Goal: Task Accomplishment & Management: Use online tool/utility

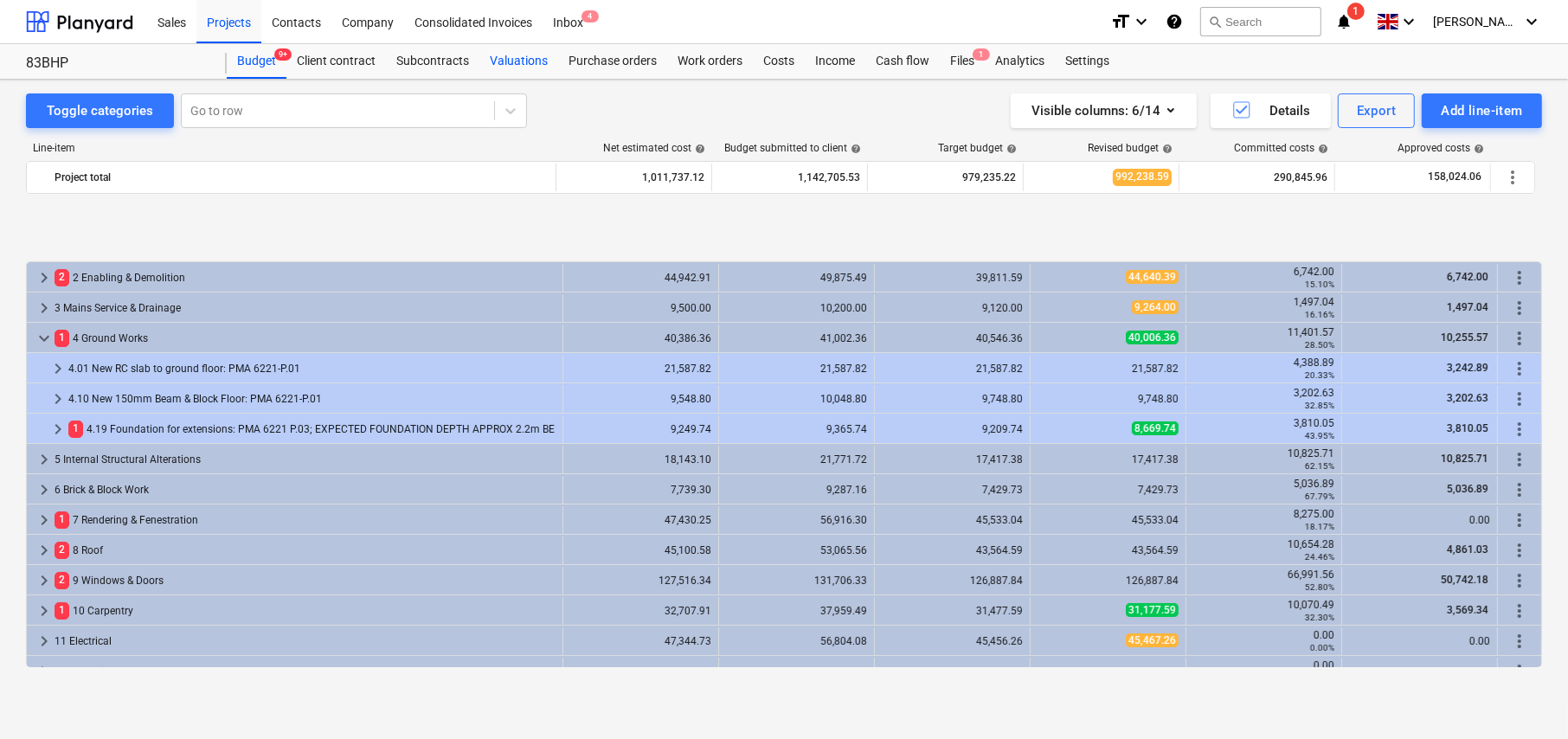
scroll to position [683, 0]
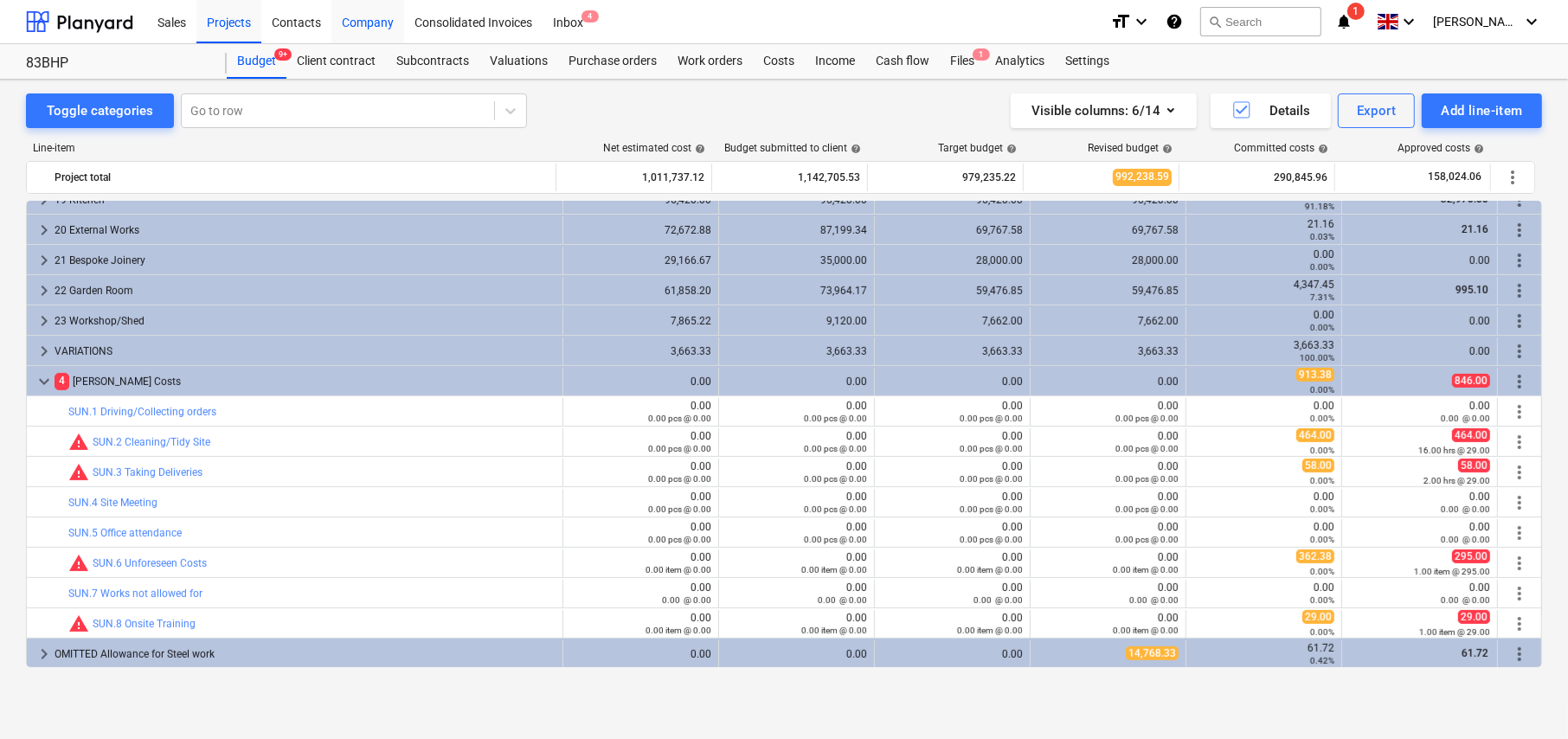
click at [378, 24] on div "Company" at bounding box center [367, 21] width 73 height 44
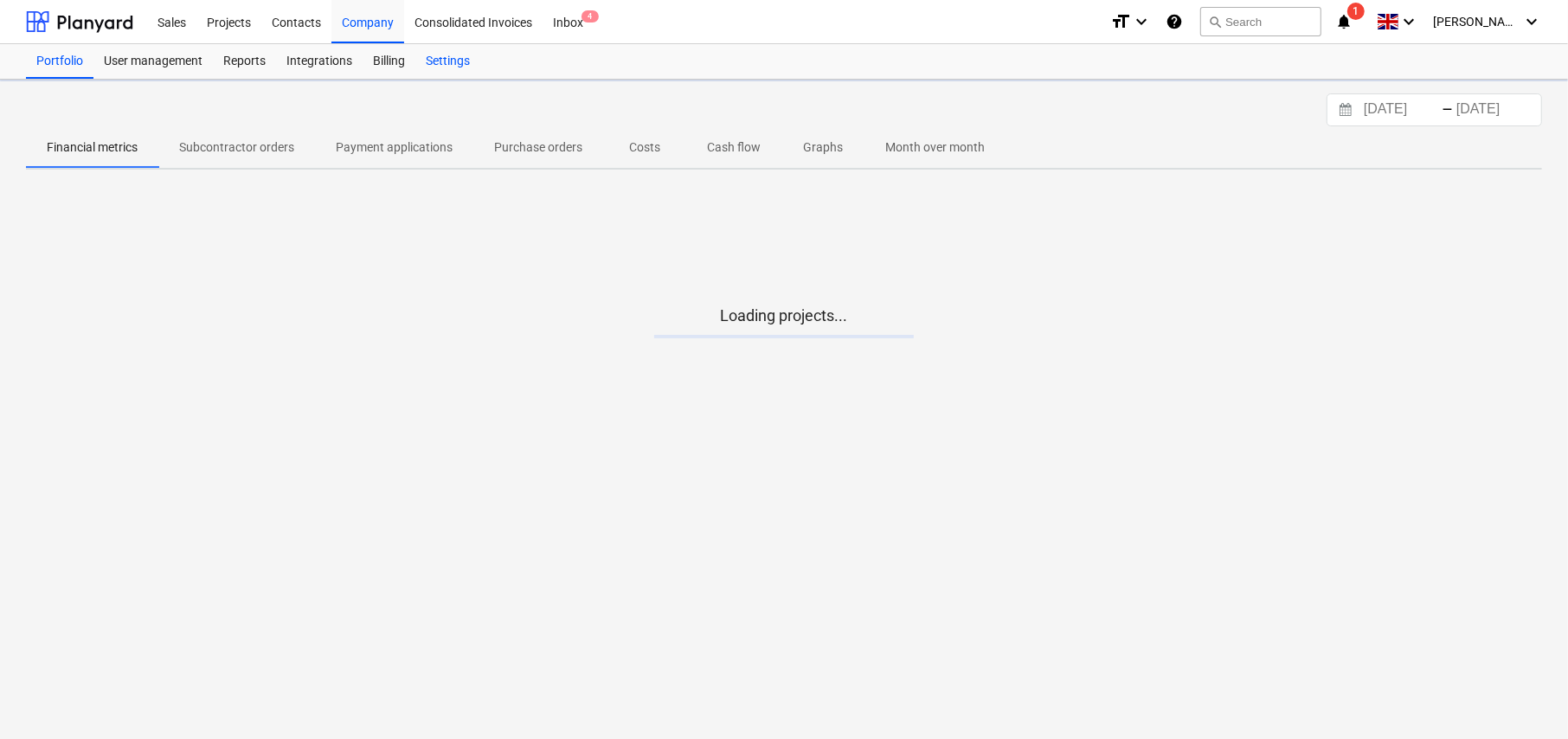
click at [451, 62] on div "Settings" at bounding box center [447, 61] width 65 height 35
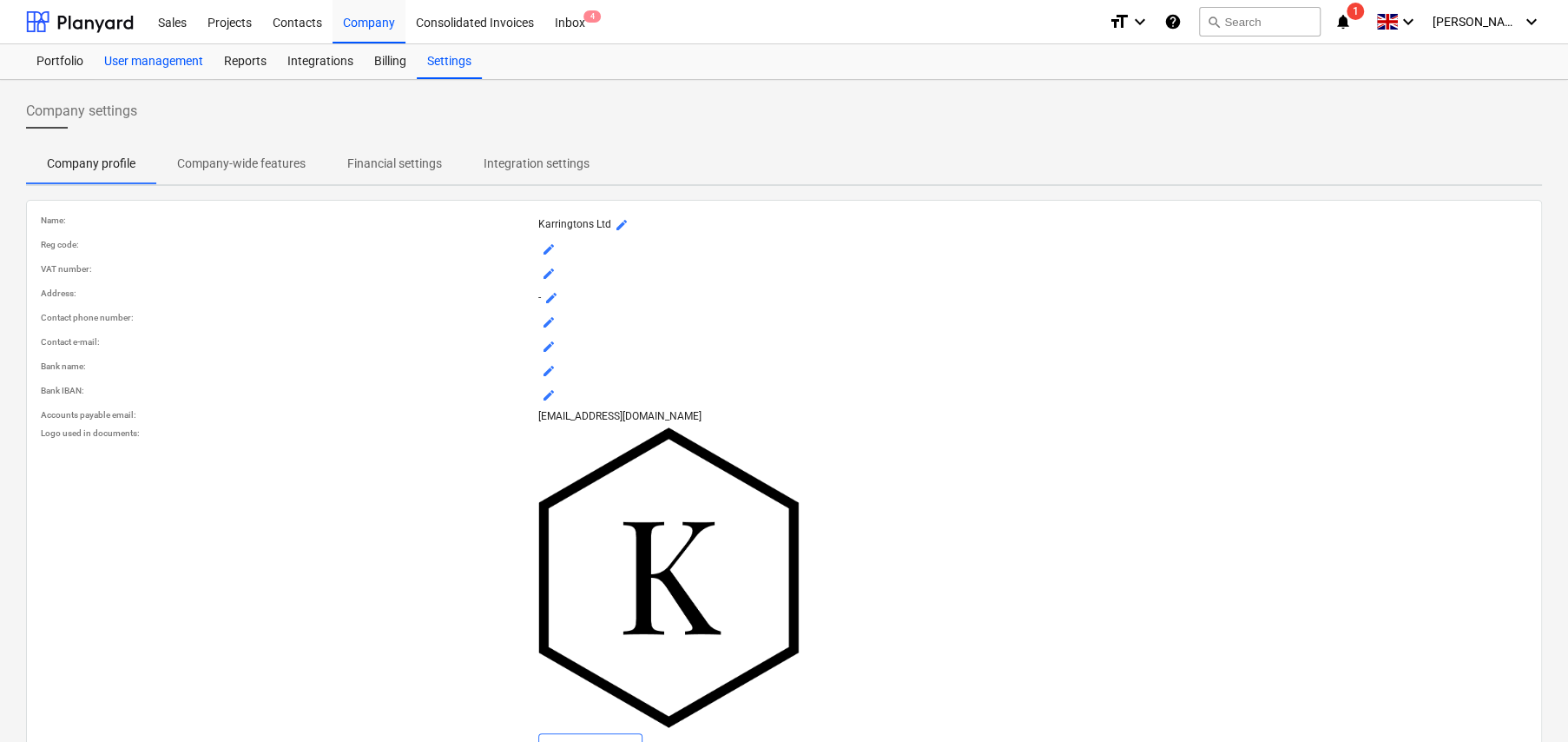
click at [145, 59] on div "User management" at bounding box center [153, 61] width 120 height 35
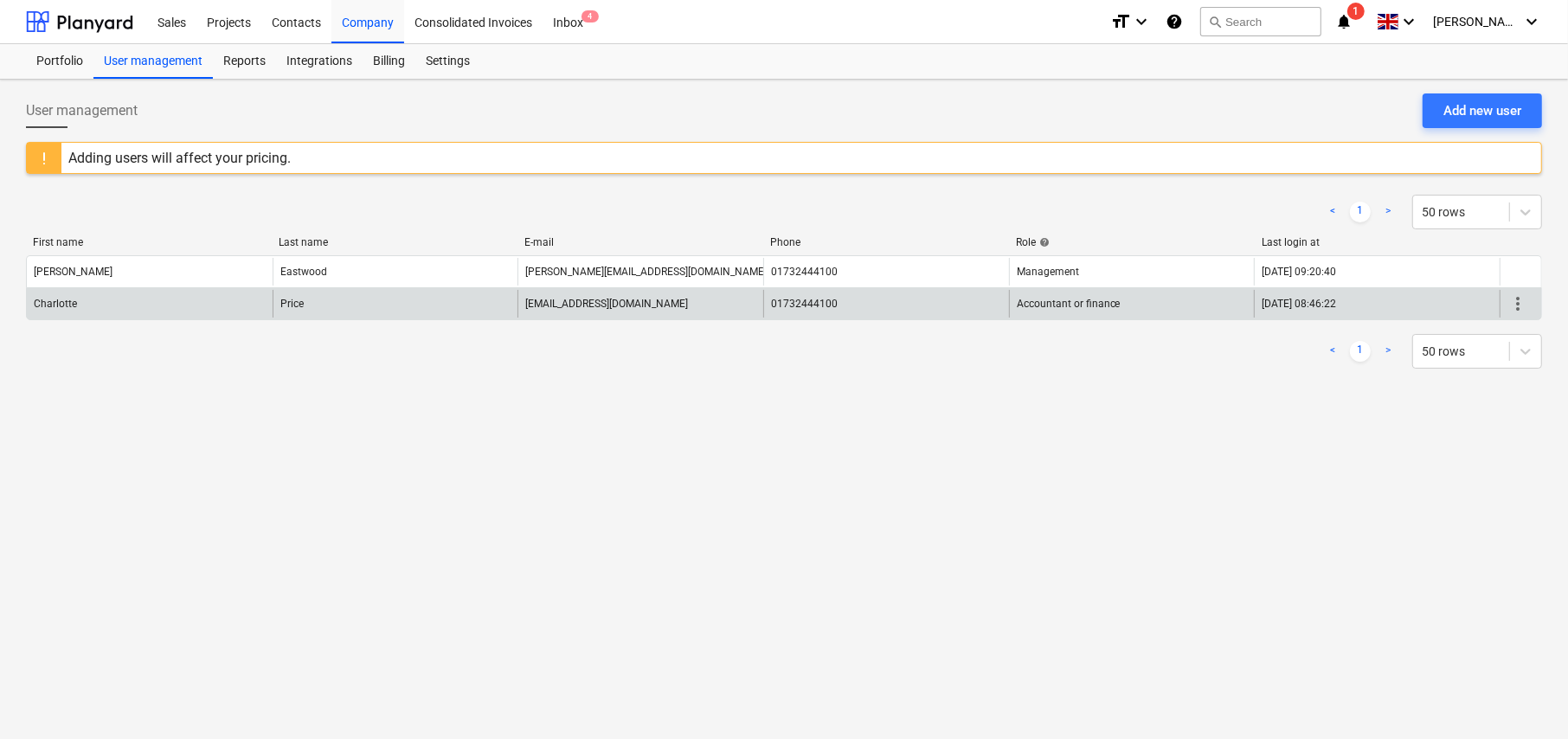
click at [1518, 298] on span "more_vert" at bounding box center [1517, 303] width 21 height 21
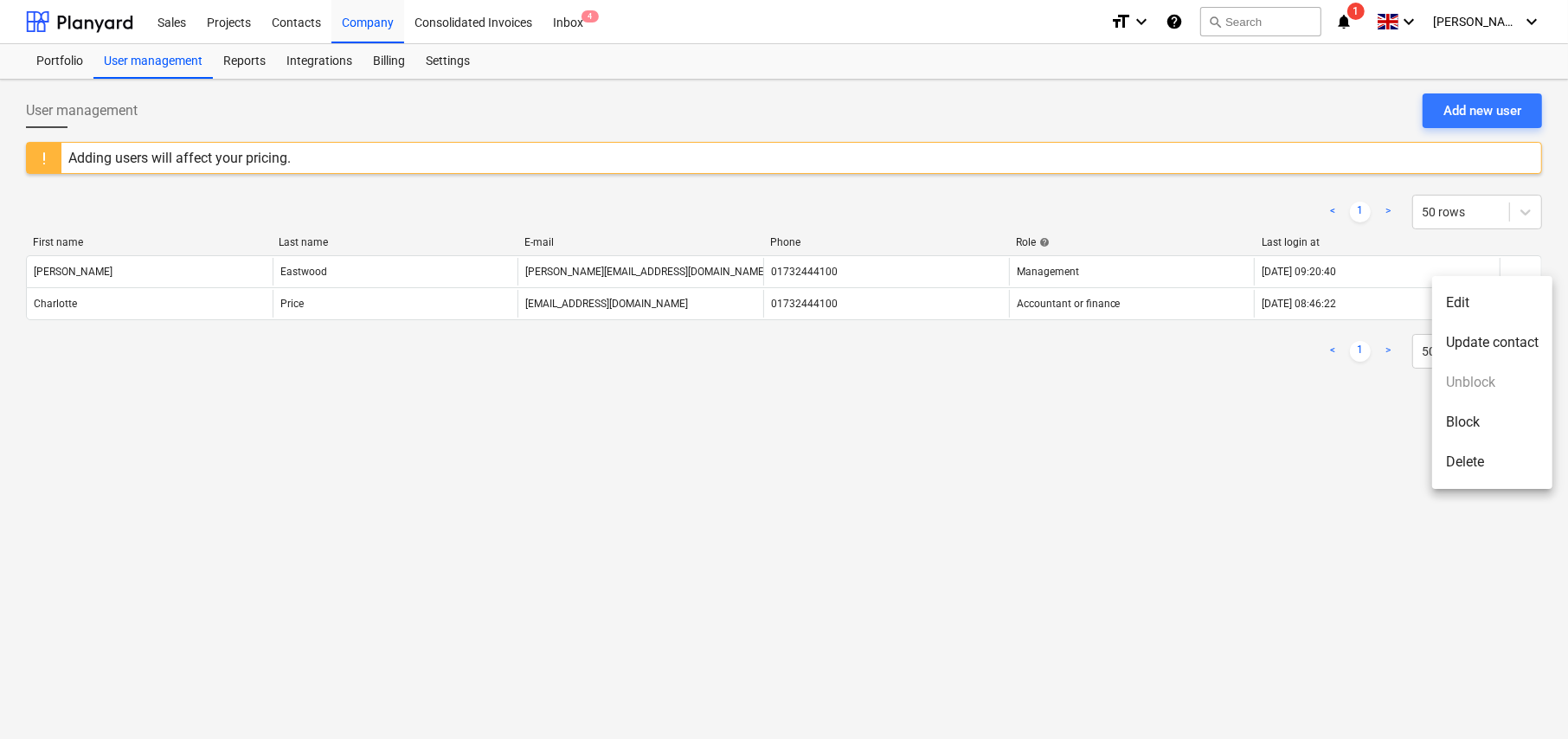
click at [1470, 460] on li "Delete" at bounding box center [1493, 461] width 121 height 40
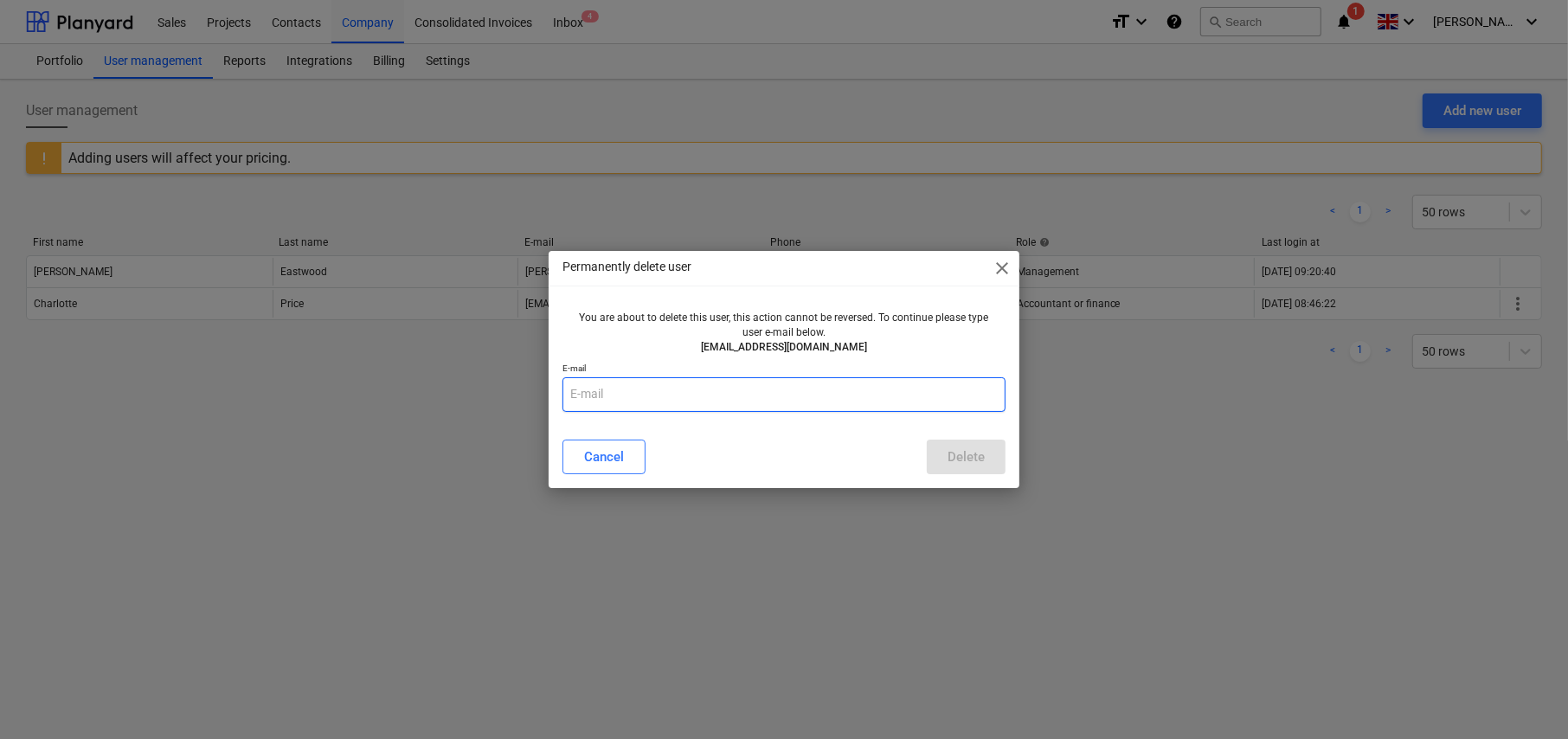
click at [654, 399] on input "text" at bounding box center [784, 394] width 443 height 35
type input "[EMAIL_ADDRESS][DOMAIN_NAME]"
click at [969, 465] on div "Delete" at bounding box center [966, 457] width 38 height 23
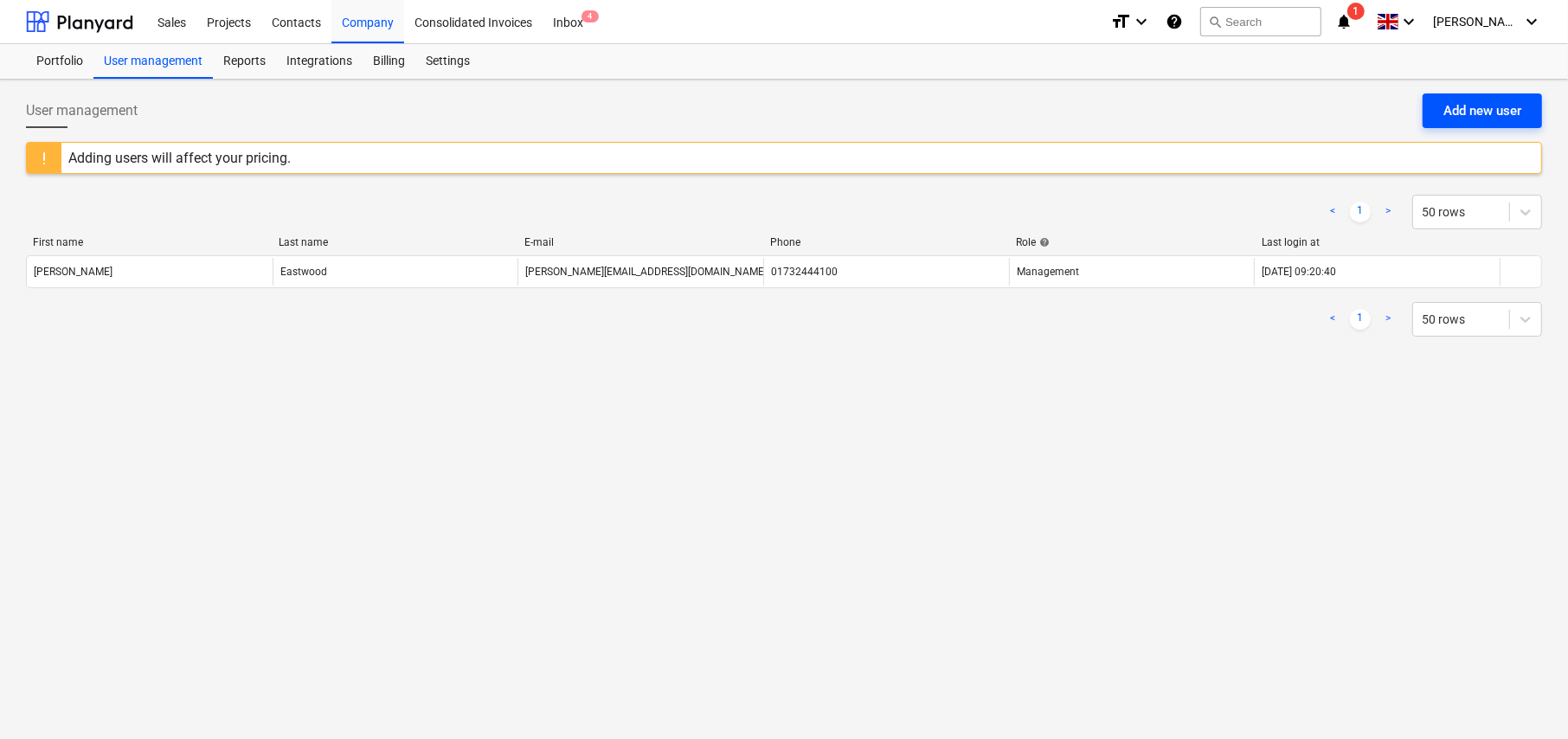
click at [1484, 115] on div "Add new user" at bounding box center [1482, 111] width 78 height 23
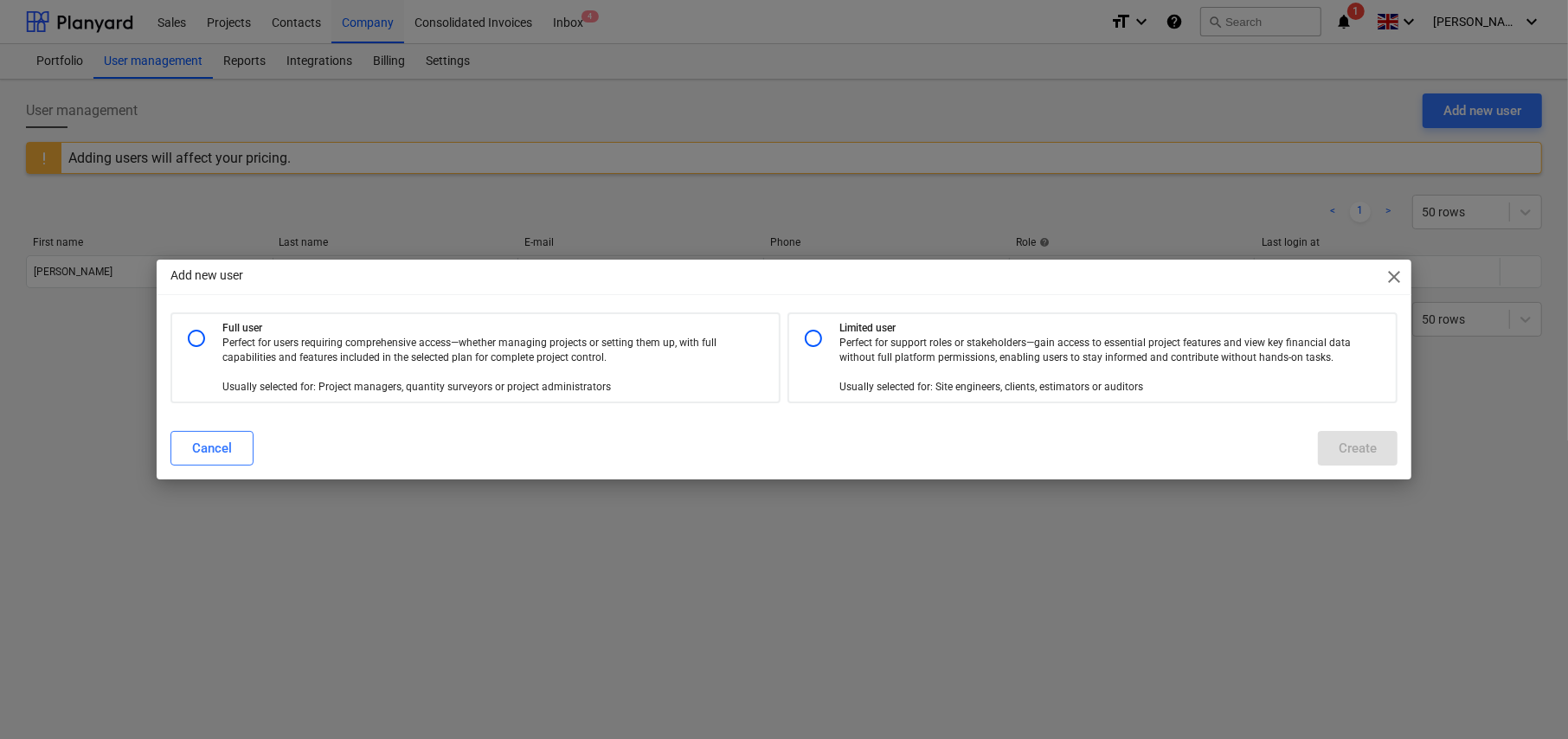
click at [813, 335] on input "radio" at bounding box center [813, 338] width 35 height 35
radio input "true"
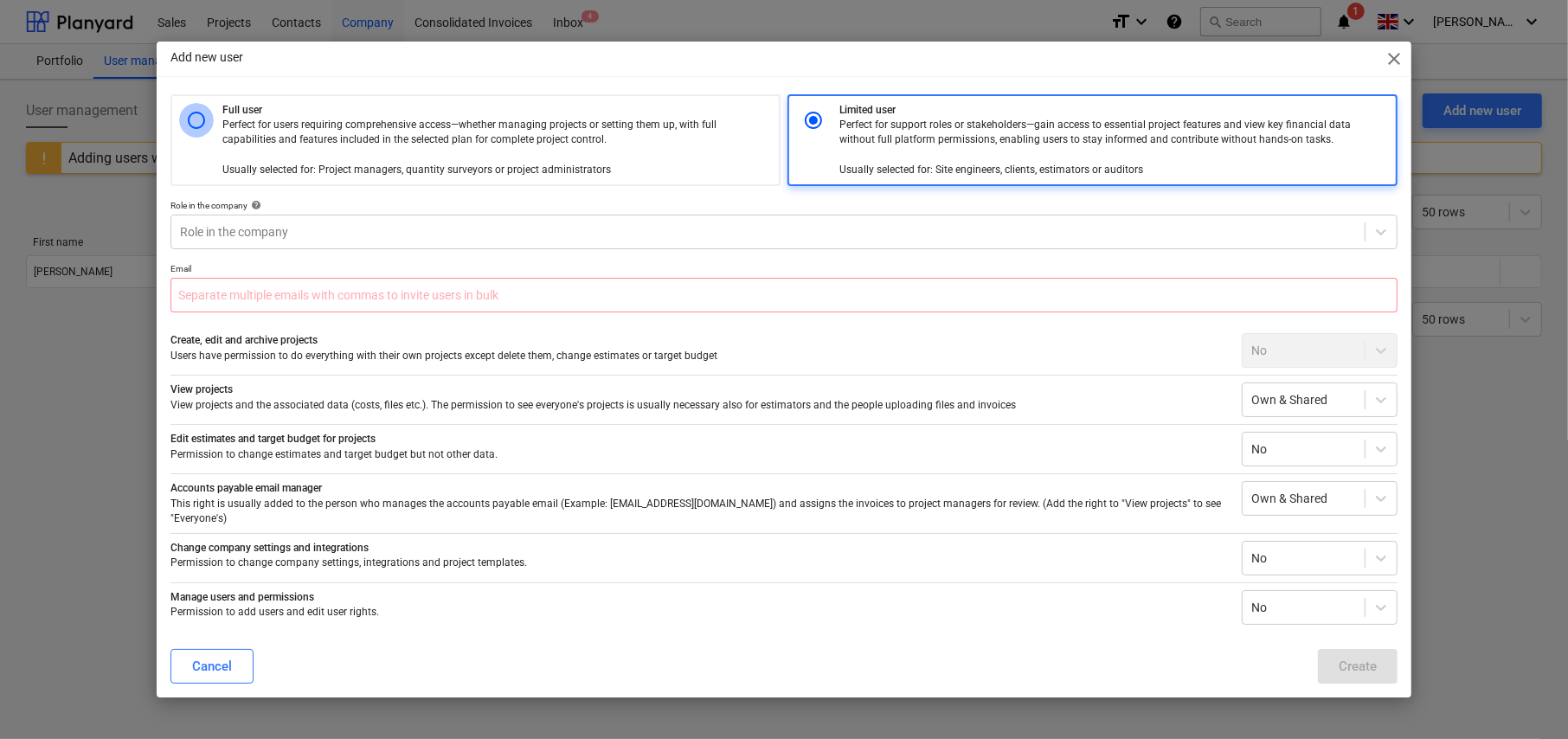
click at [197, 121] on input "radio" at bounding box center [196, 120] width 35 height 35
radio input "true"
radio input "false"
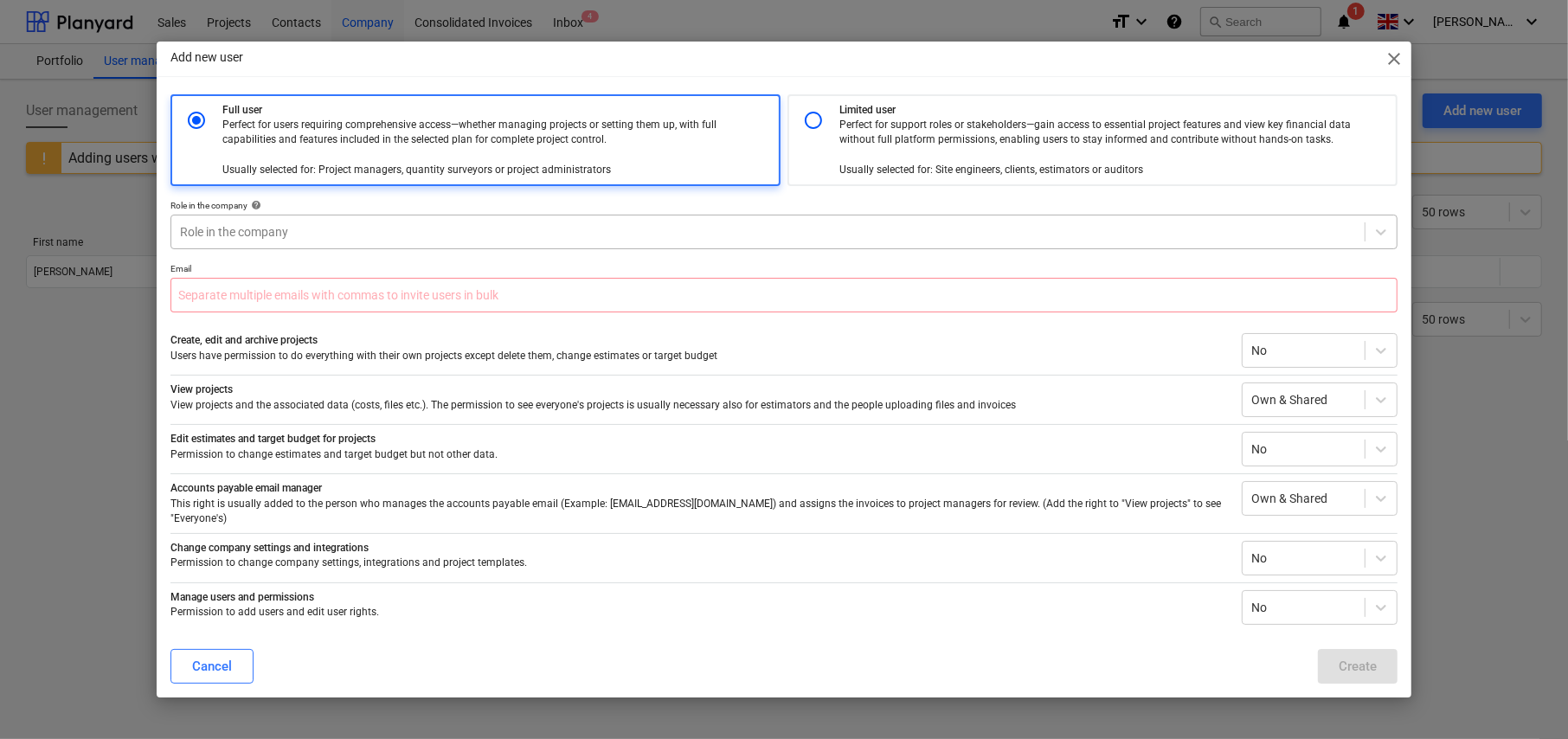
click at [359, 232] on div at bounding box center [768, 232] width 1176 height 17
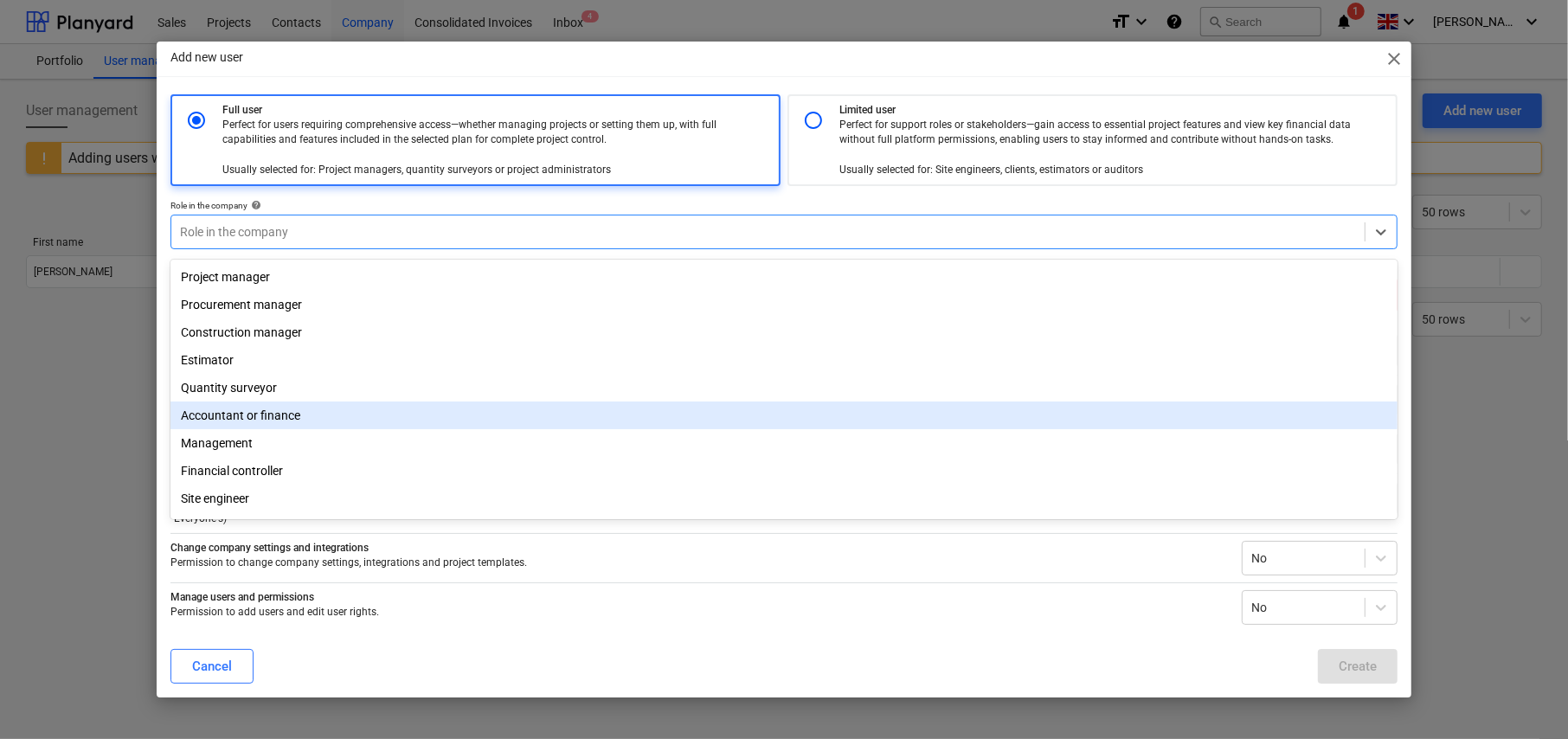
click at [331, 417] on div "Accountant or finance" at bounding box center [784, 414] width 1227 height 27
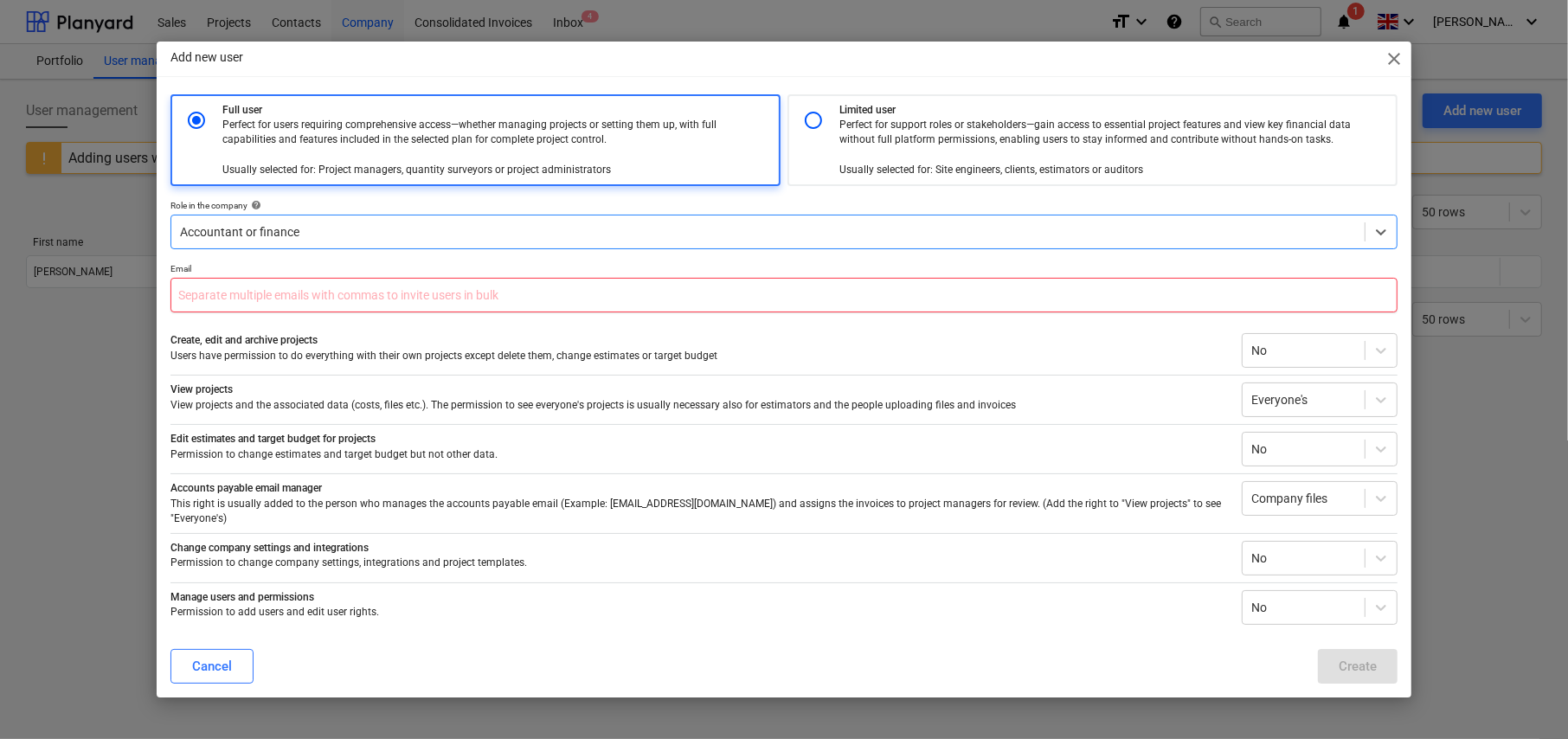
click at [279, 306] on input "text" at bounding box center [784, 295] width 1227 height 35
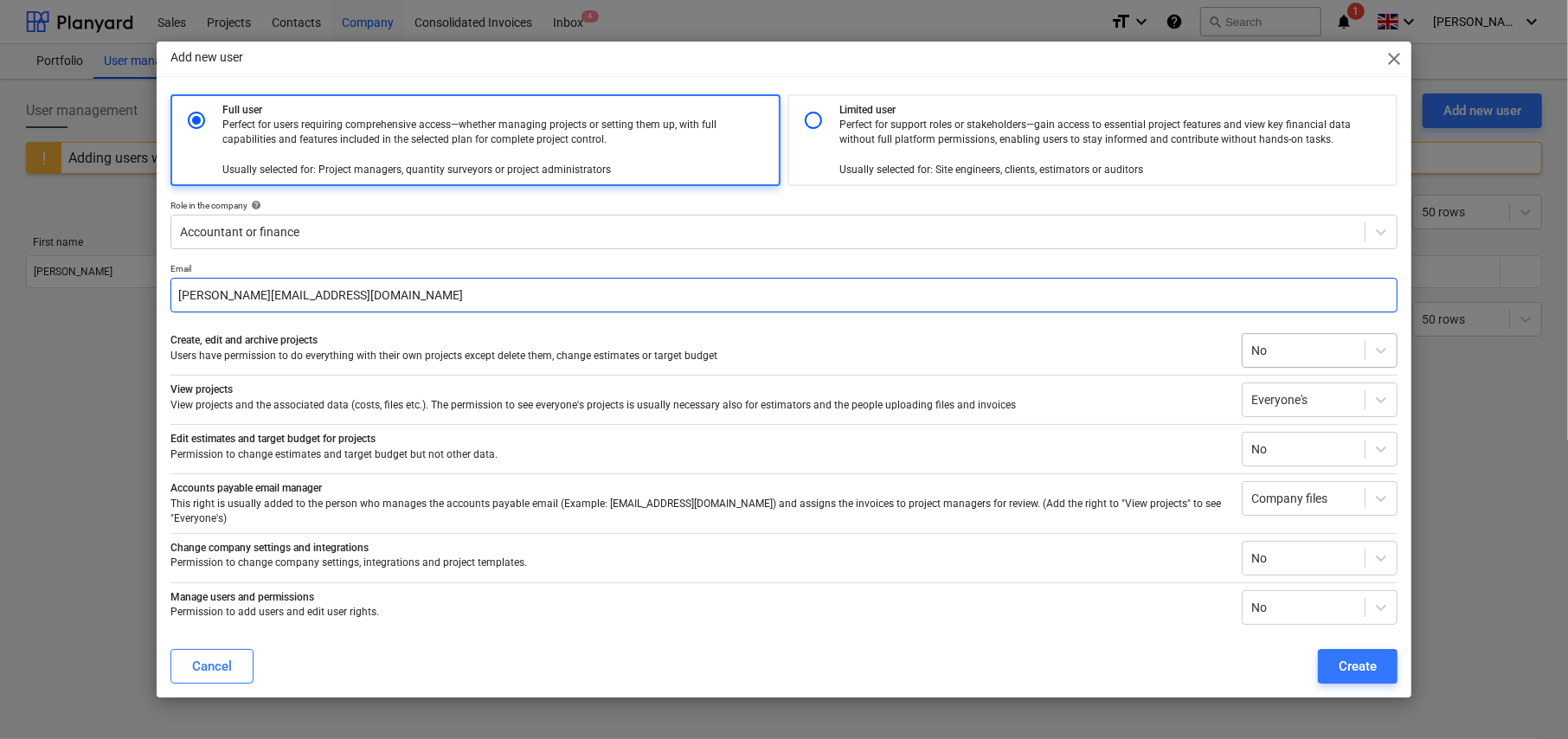
type input "[PERSON_NAME][EMAIL_ADDRESS][DOMAIN_NAME]"
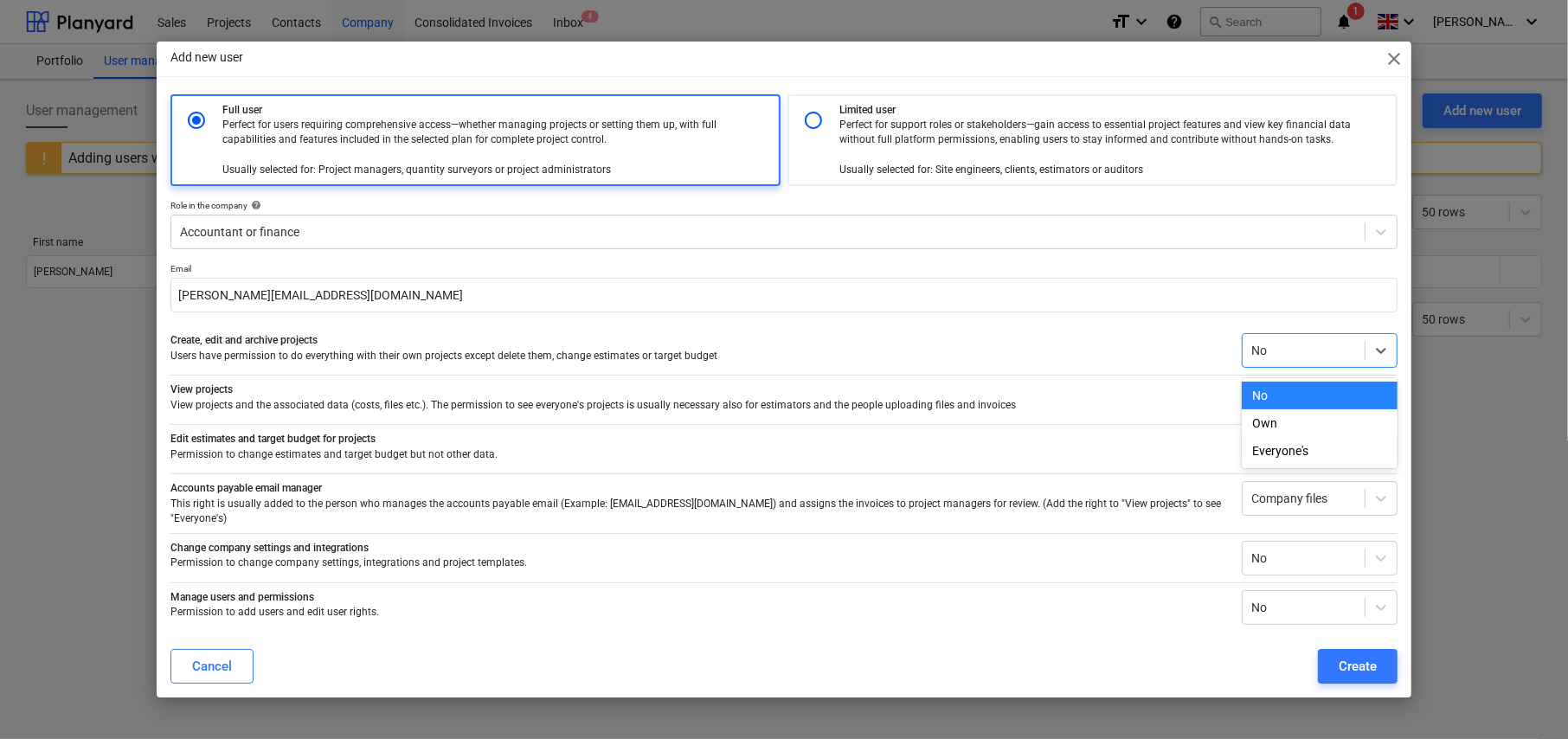
click at [1298, 352] on div at bounding box center [1303, 350] width 105 height 17
click at [1284, 393] on div "No" at bounding box center [1318, 394] width 155 height 27
click at [1317, 404] on div at bounding box center [1303, 399] width 105 height 17
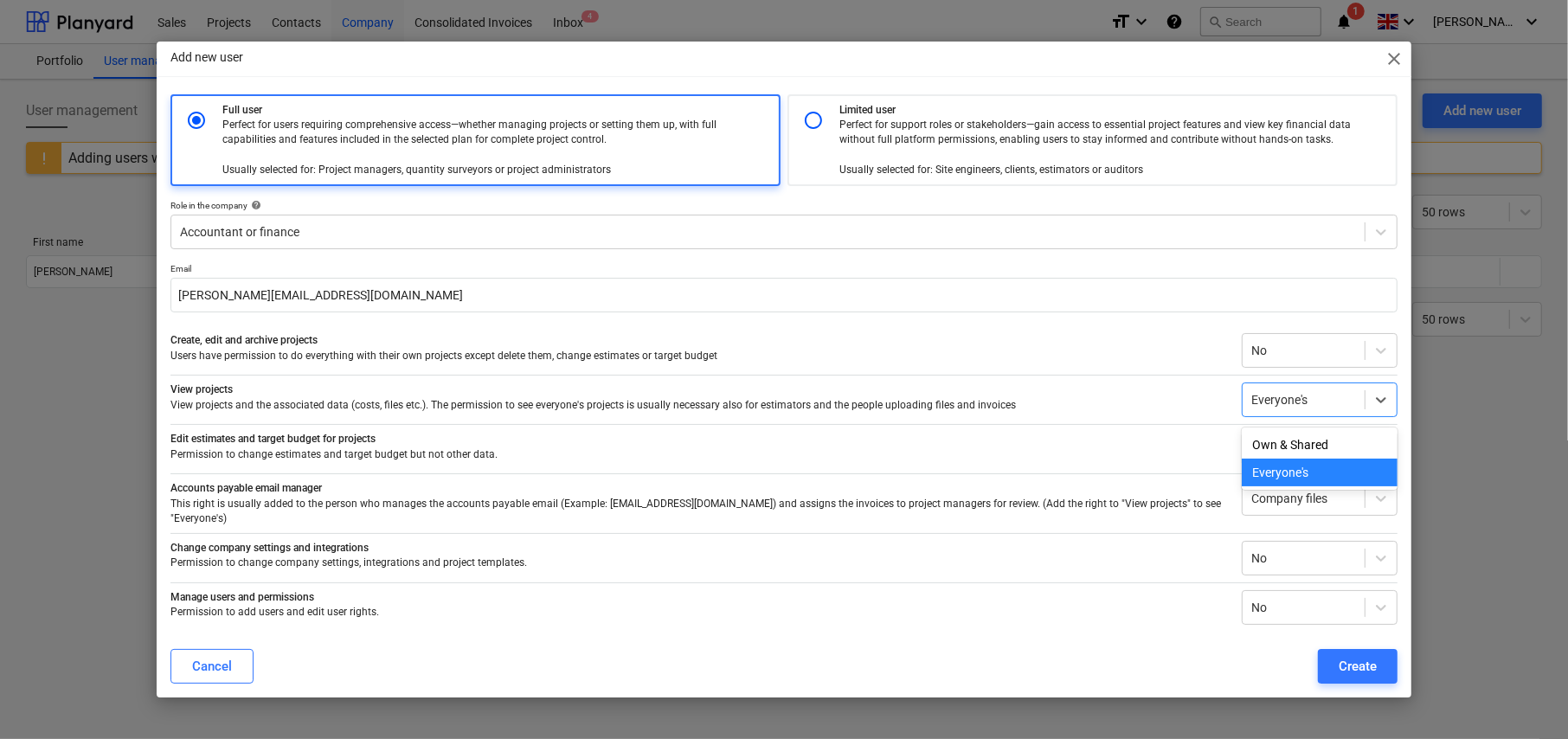
click at [1294, 473] on div "Everyone's" at bounding box center [1318, 472] width 155 height 27
click at [1326, 510] on div "Company files" at bounding box center [1303, 498] width 122 height 24
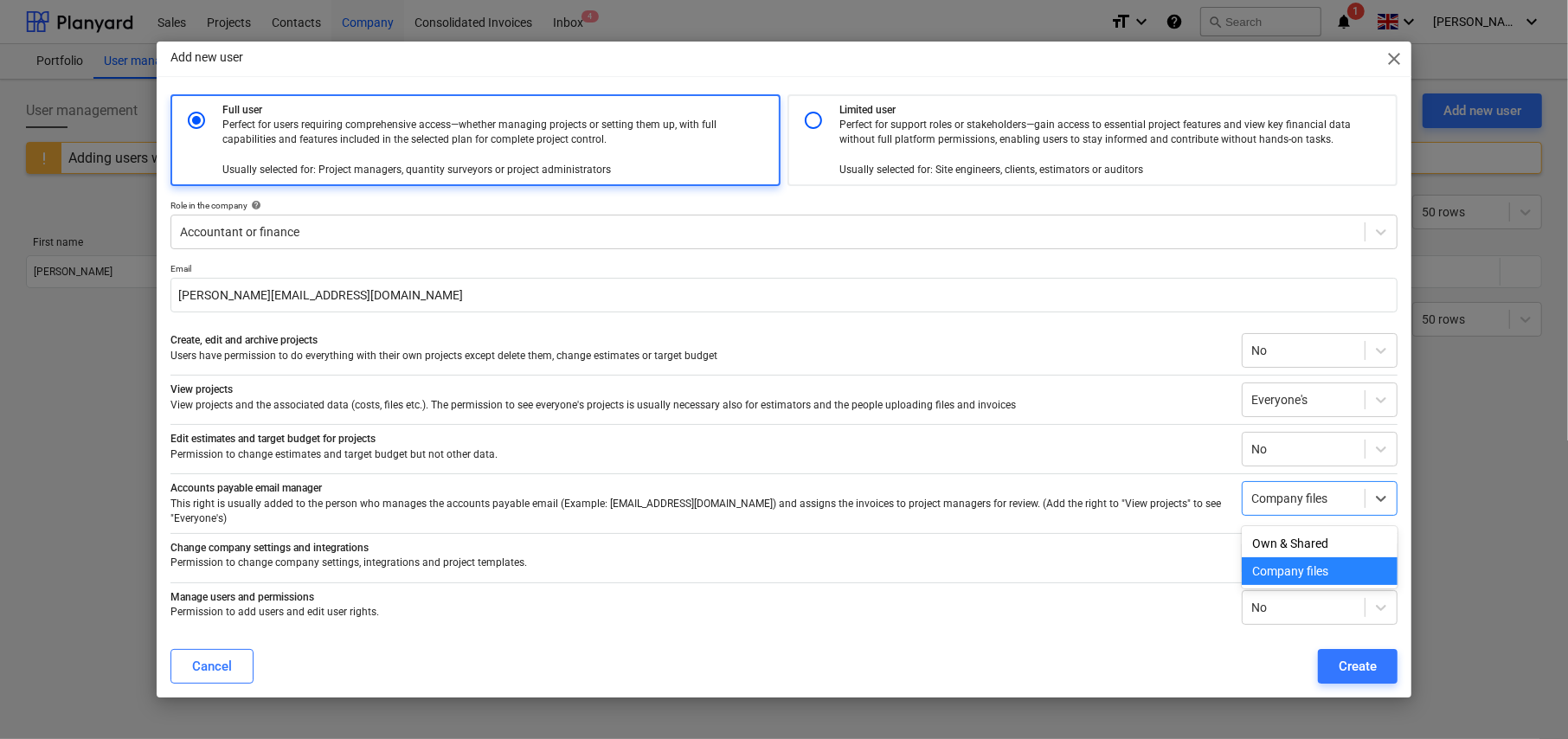
click at [1319, 572] on div "Company files" at bounding box center [1318, 570] width 155 height 27
click at [1358, 662] on div "Create" at bounding box center [1357, 667] width 38 height 23
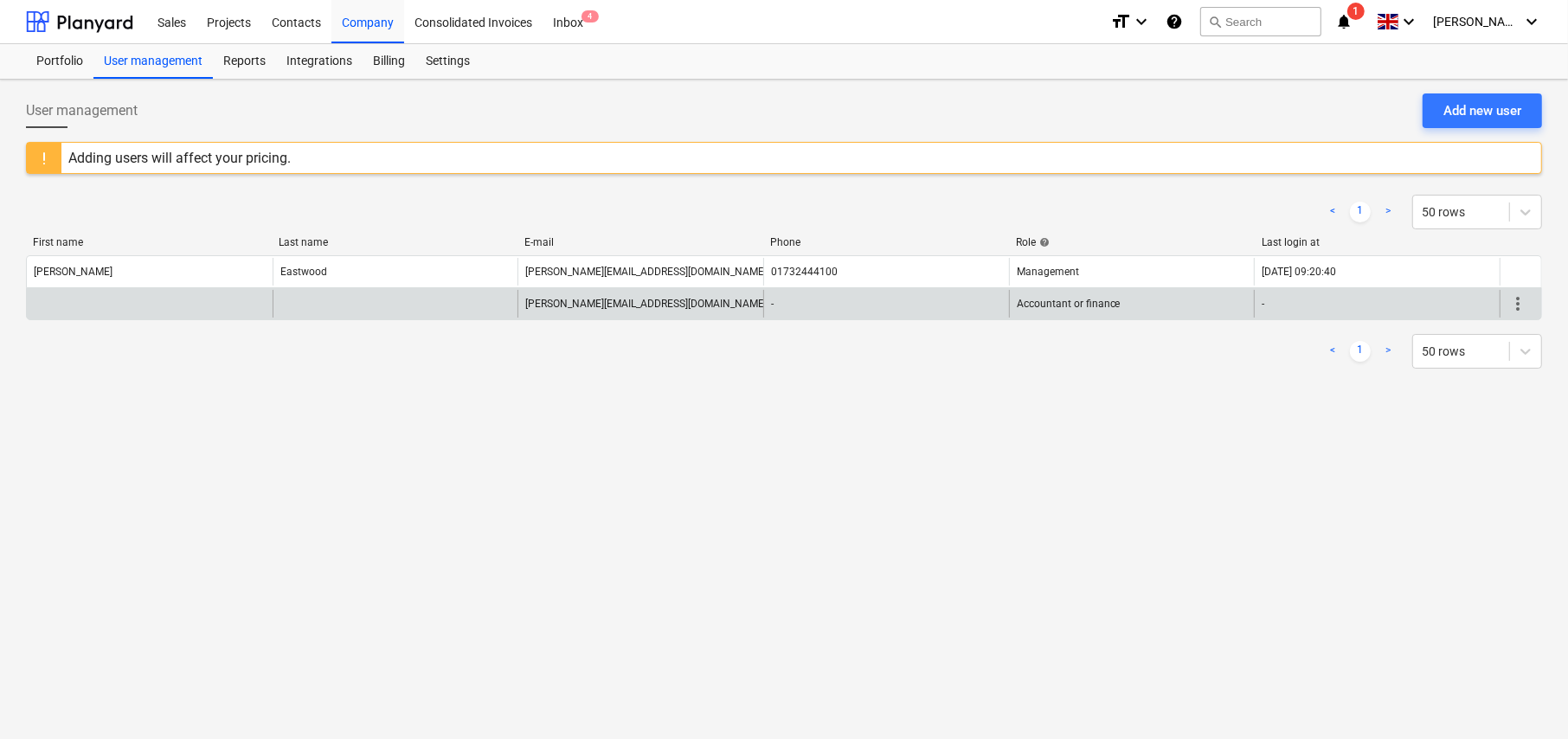
click at [1515, 306] on span "more_vert" at bounding box center [1517, 303] width 21 height 21
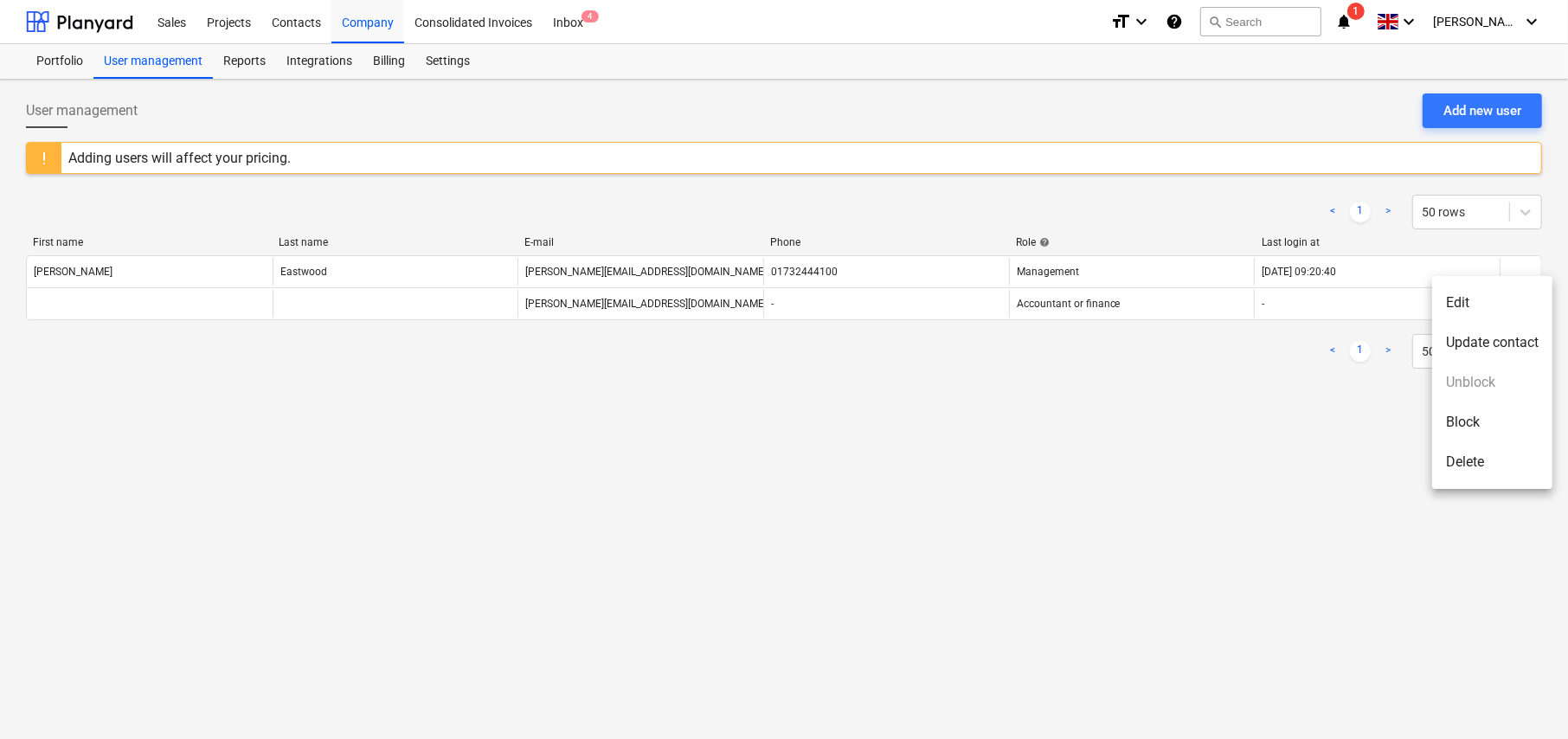
click at [1474, 302] on li "Edit" at bounding box center [1493, 302] width 121 height 40
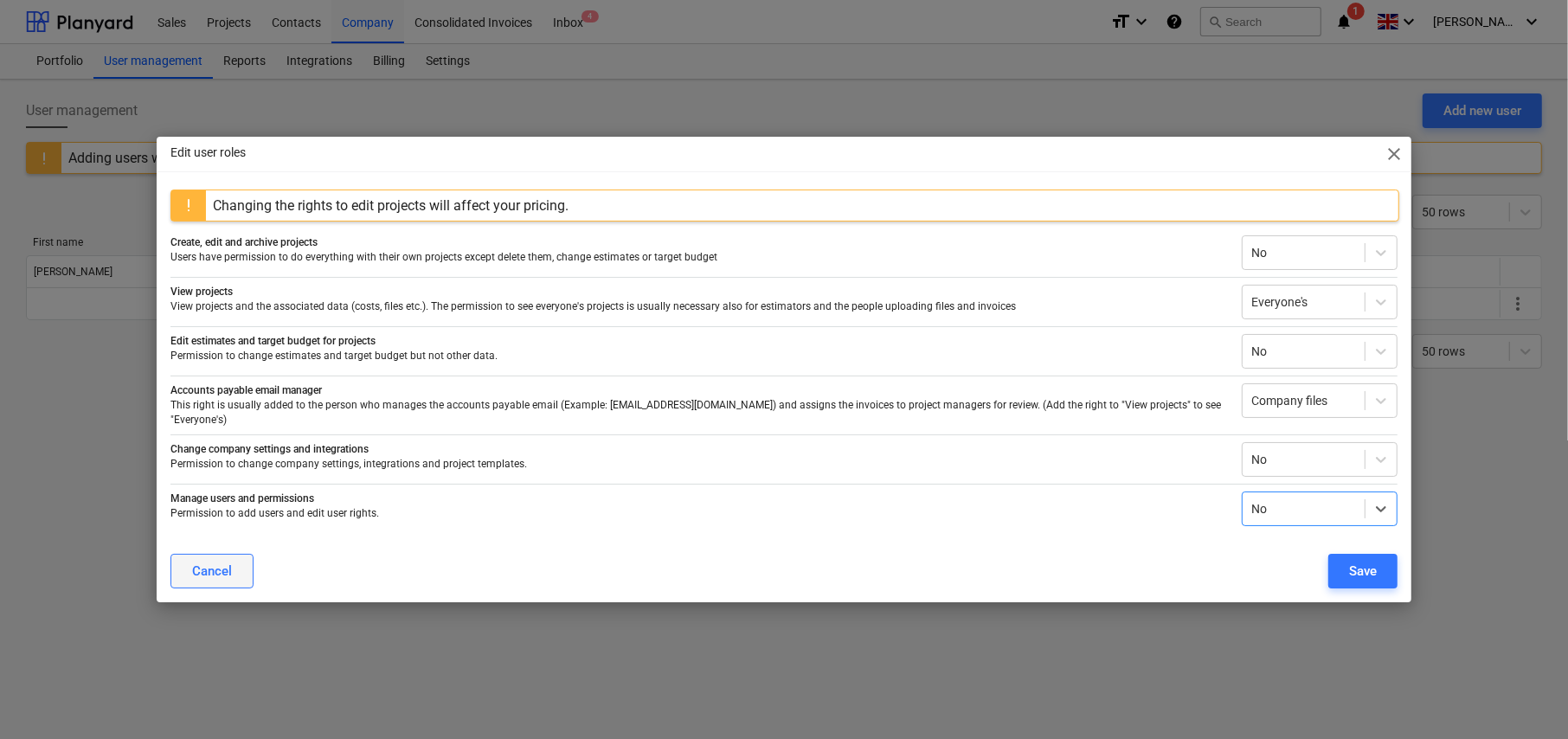
click at [218, 571] on div "Cancel" at bounding box center [212, 570] width 40 height 23
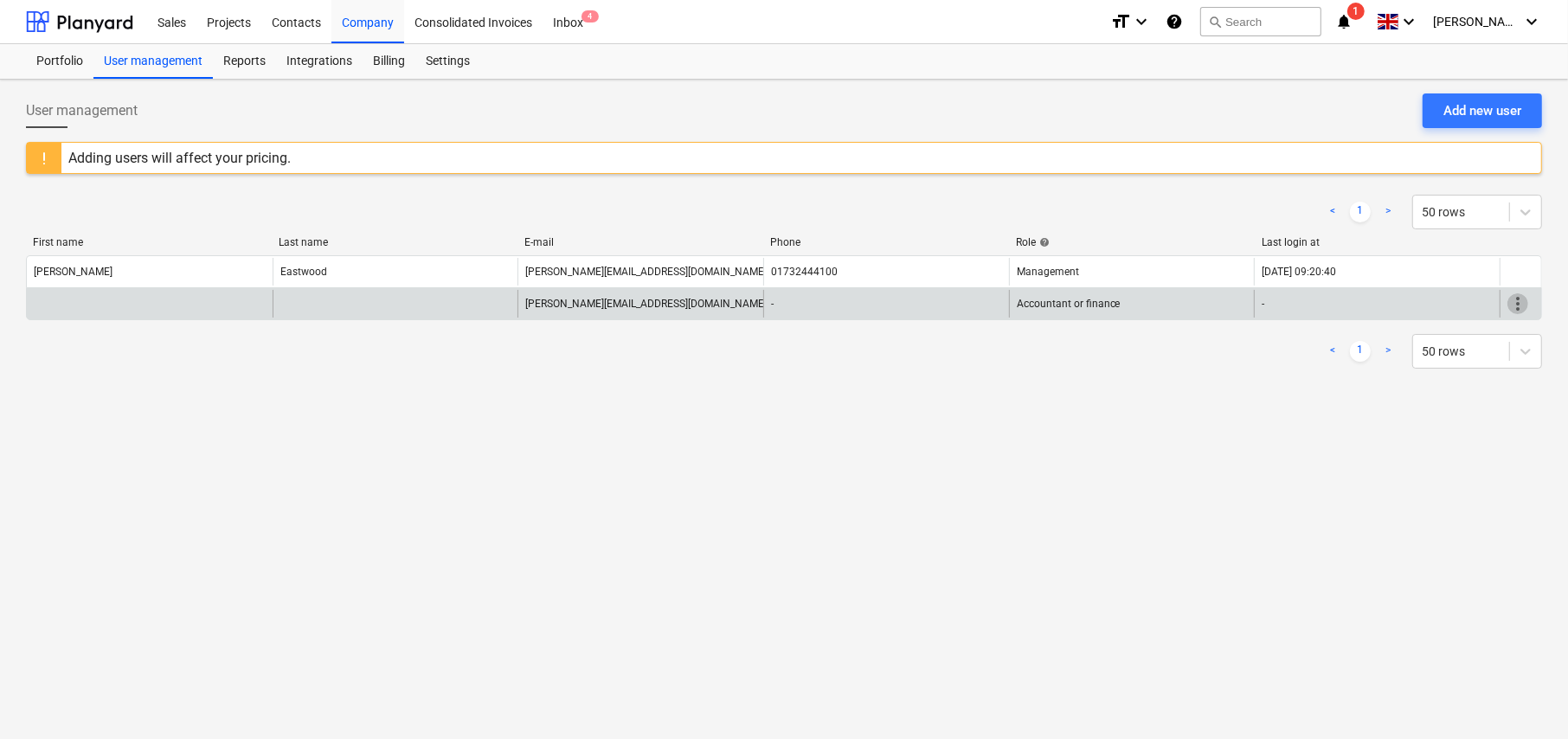
click at [1517, 305] on span "more_vert" at bounding box center [1517, 303] width 21 height 21
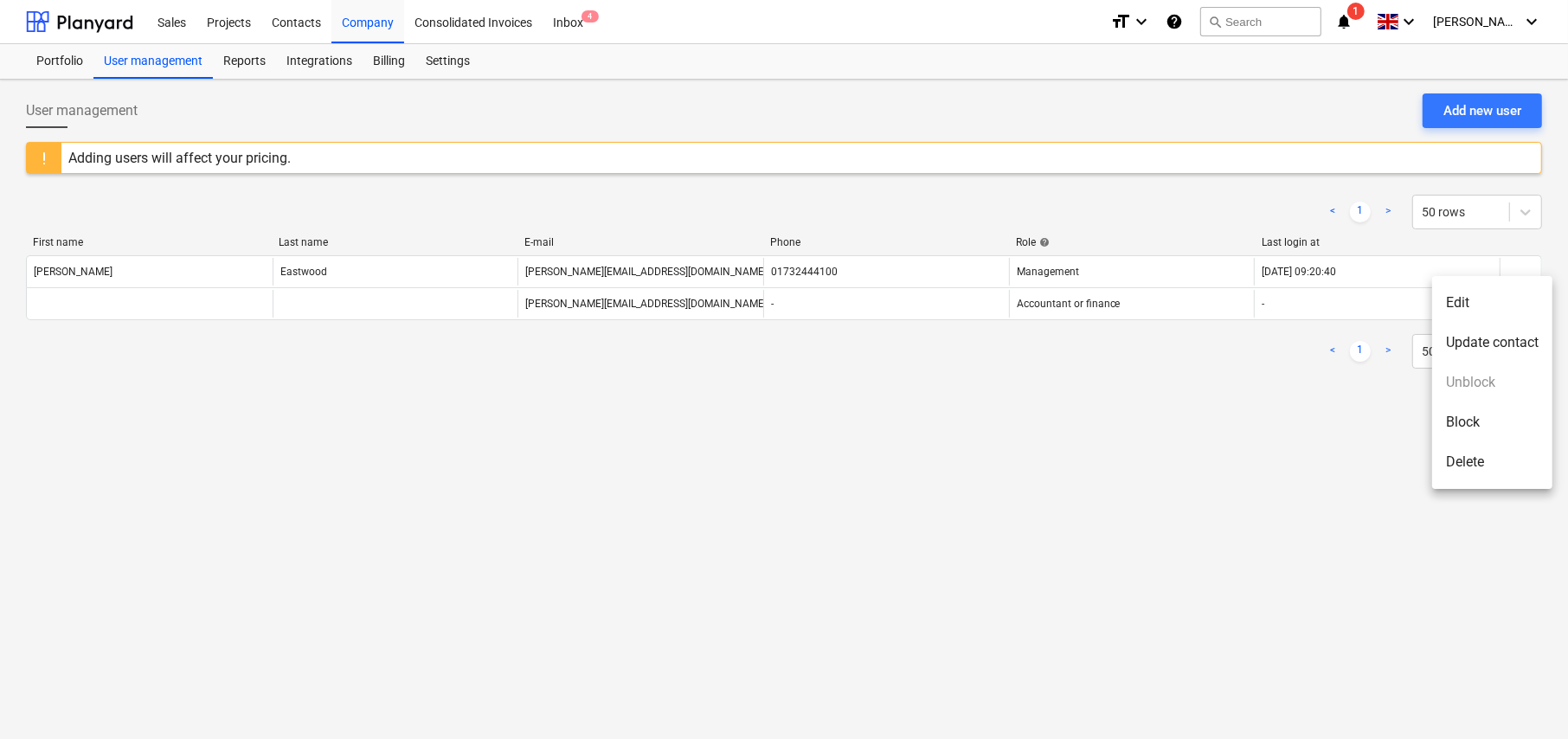
click at [1488, 342] on li "Update contact" at bounding box center [1493, 343] width 121 height 40
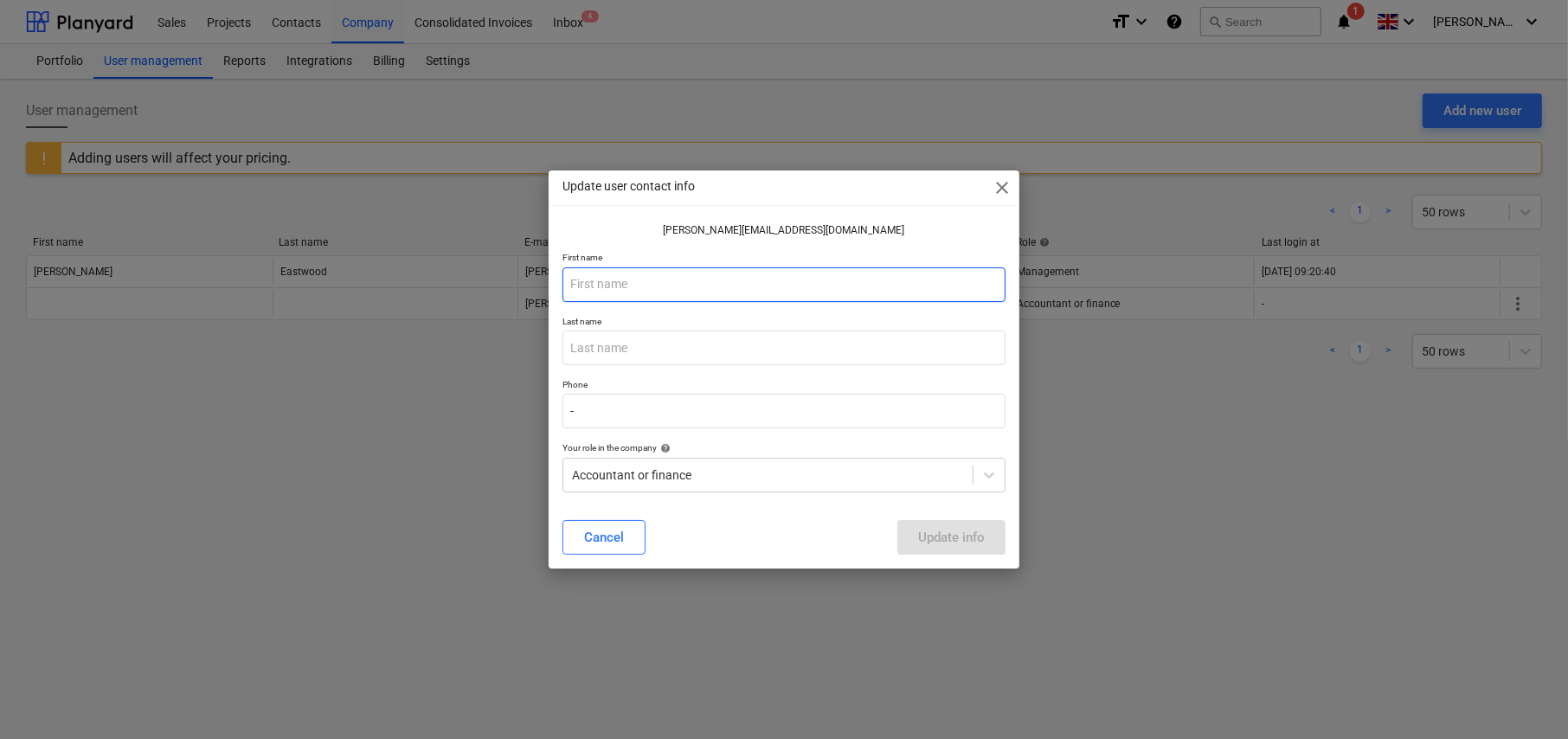
click at [576, 281] on input "text" at bounding box center [784, 284] width 443 height 35
type input "[PERSON_NAME]"
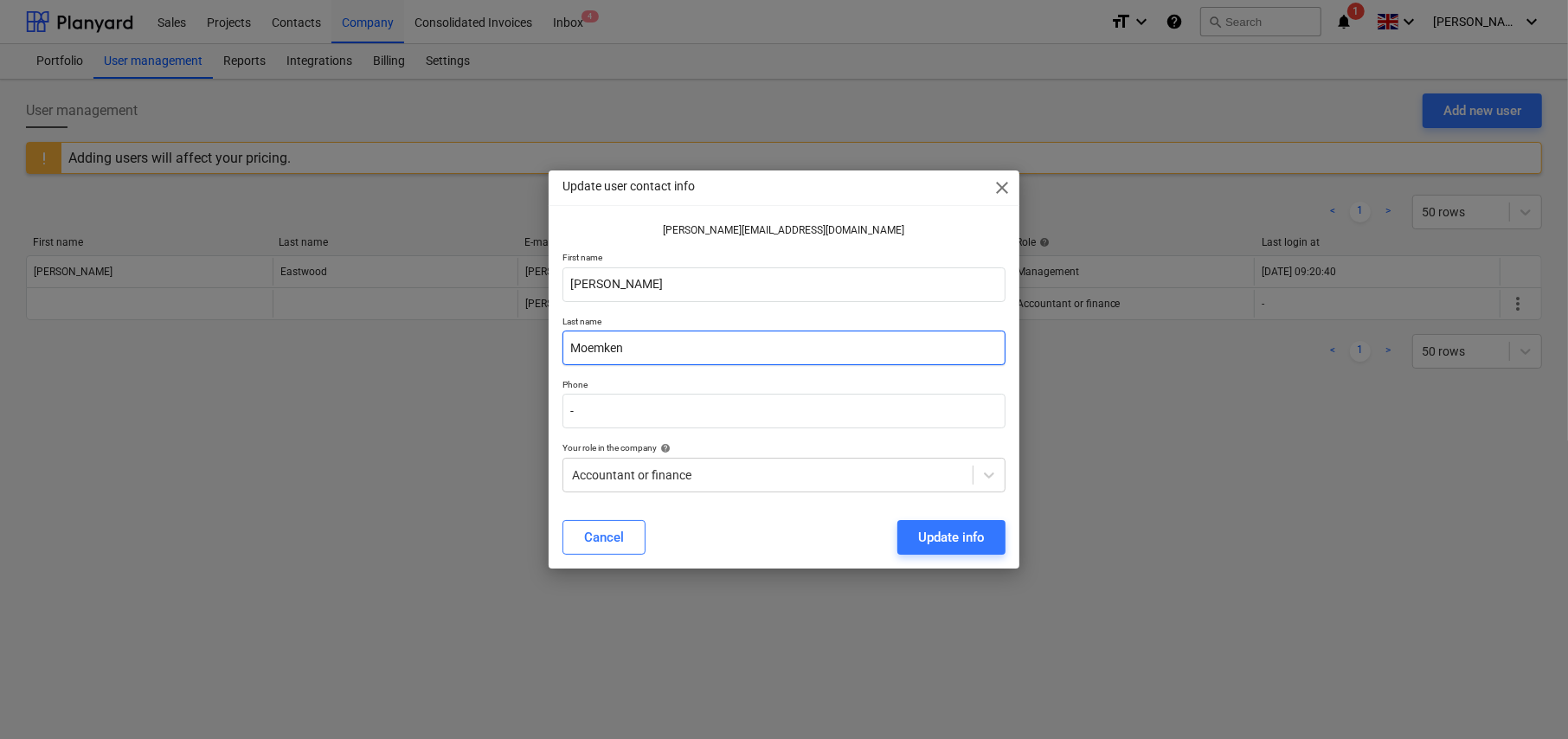
type input "Moemken"
drag, startPoint x: 599, startPoint y: 318, endPoint x: 943, endPoint y: 415, distance: 357.4
click at [938, 402] on input "-" at bounding box center [784, 410] width 443 height 35
click at [966, 543] on div "Update info" at bounding box center [951, 538] width 67 height 23
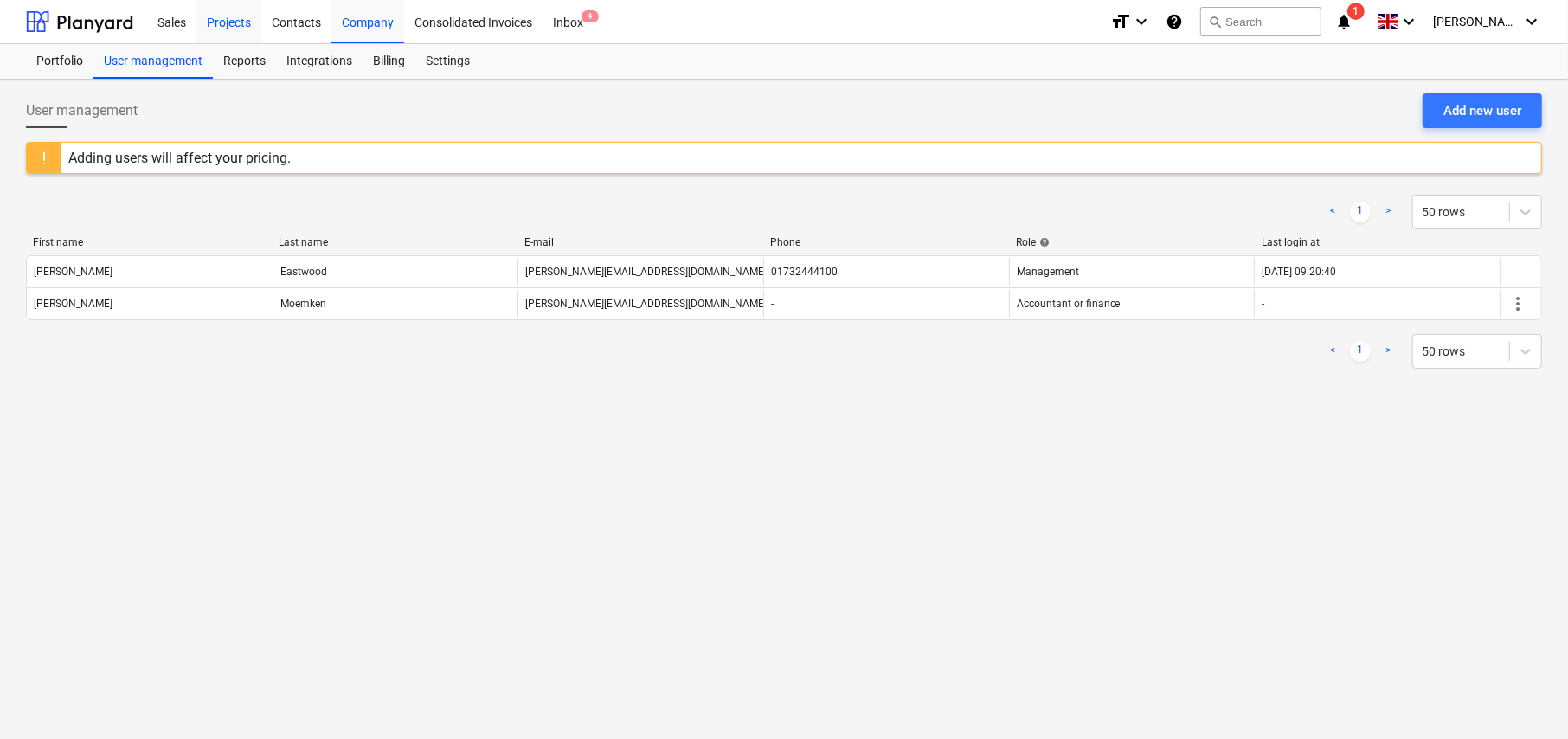
click at [233, 25] on div "Projects" at bounding box center [229, 21] width 65 height 44
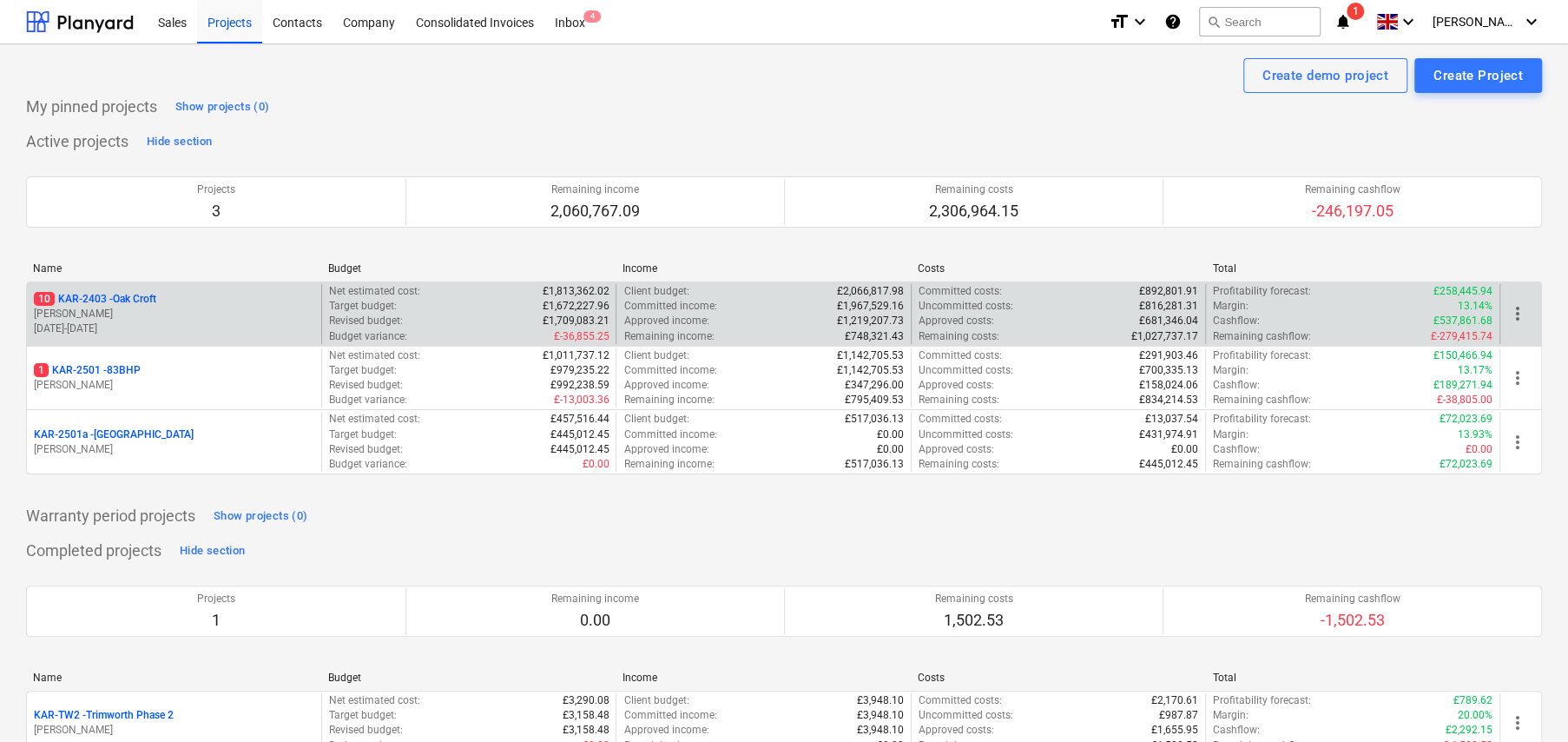
click at [145, 298] on p "10 KAR-2403 - Oak Croft" at bounding box center [95, 300] width 123 height 15
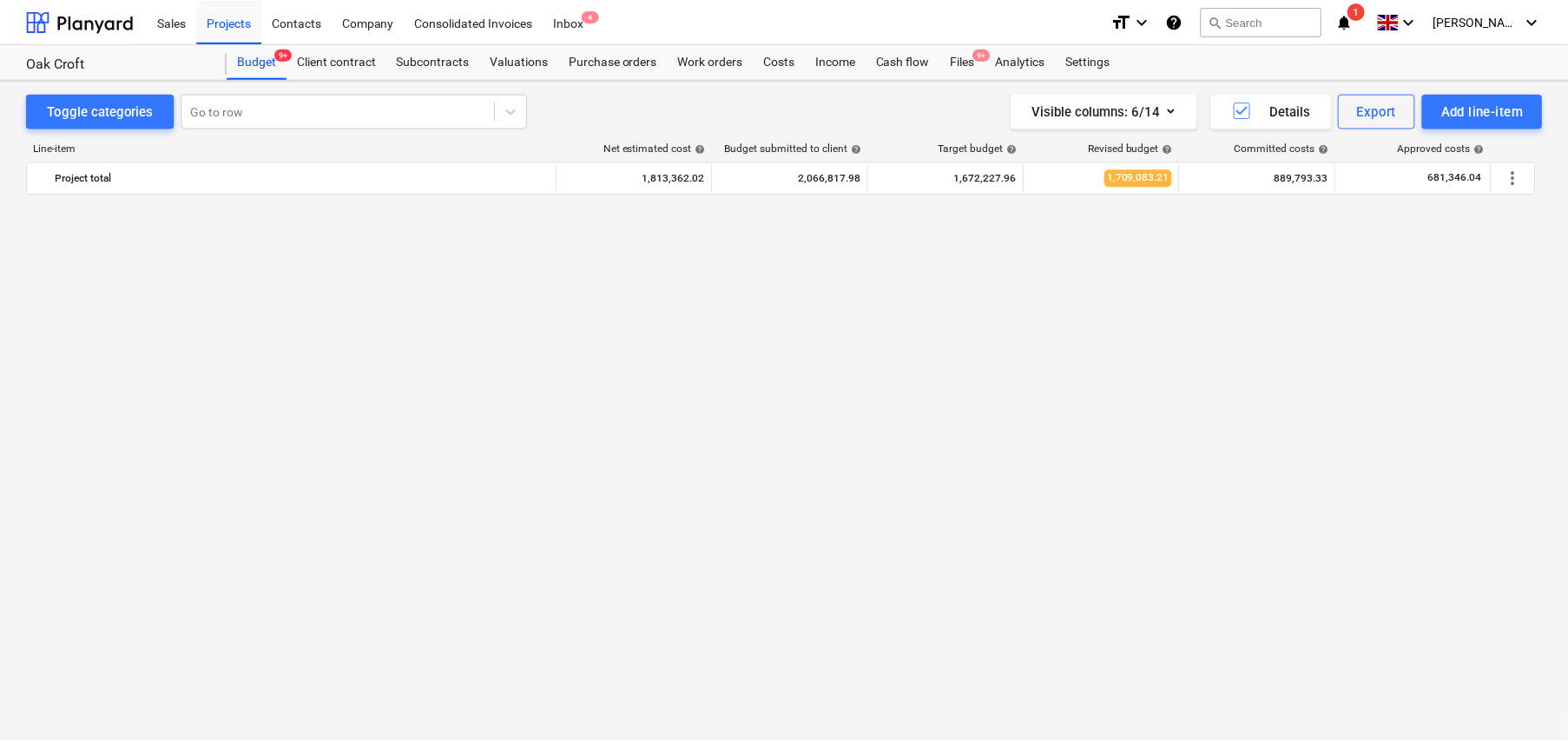
scroll to position [1355, 0]
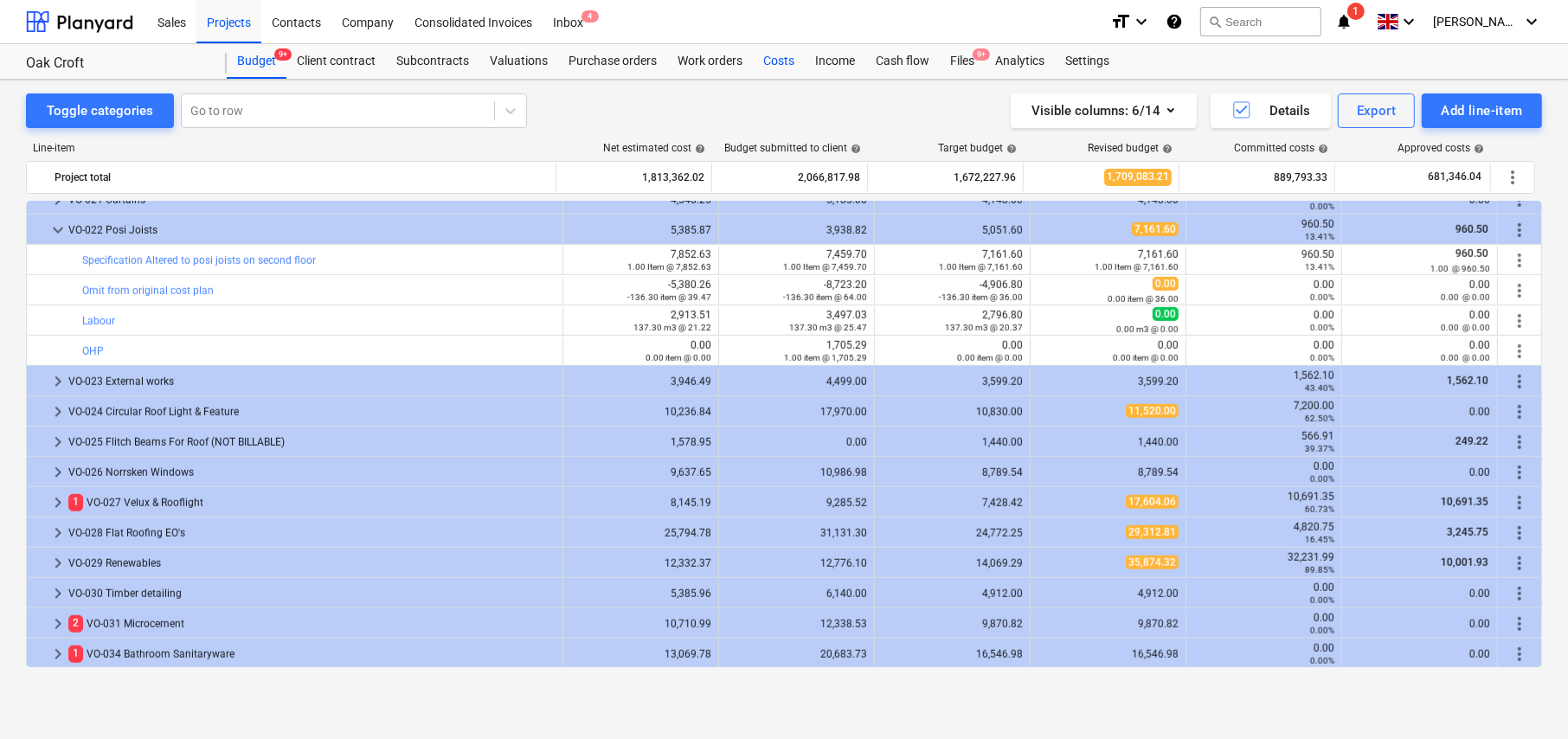
click at [776, 63] on div "Costs" at bounding box center [778, 61] width 52 height 35
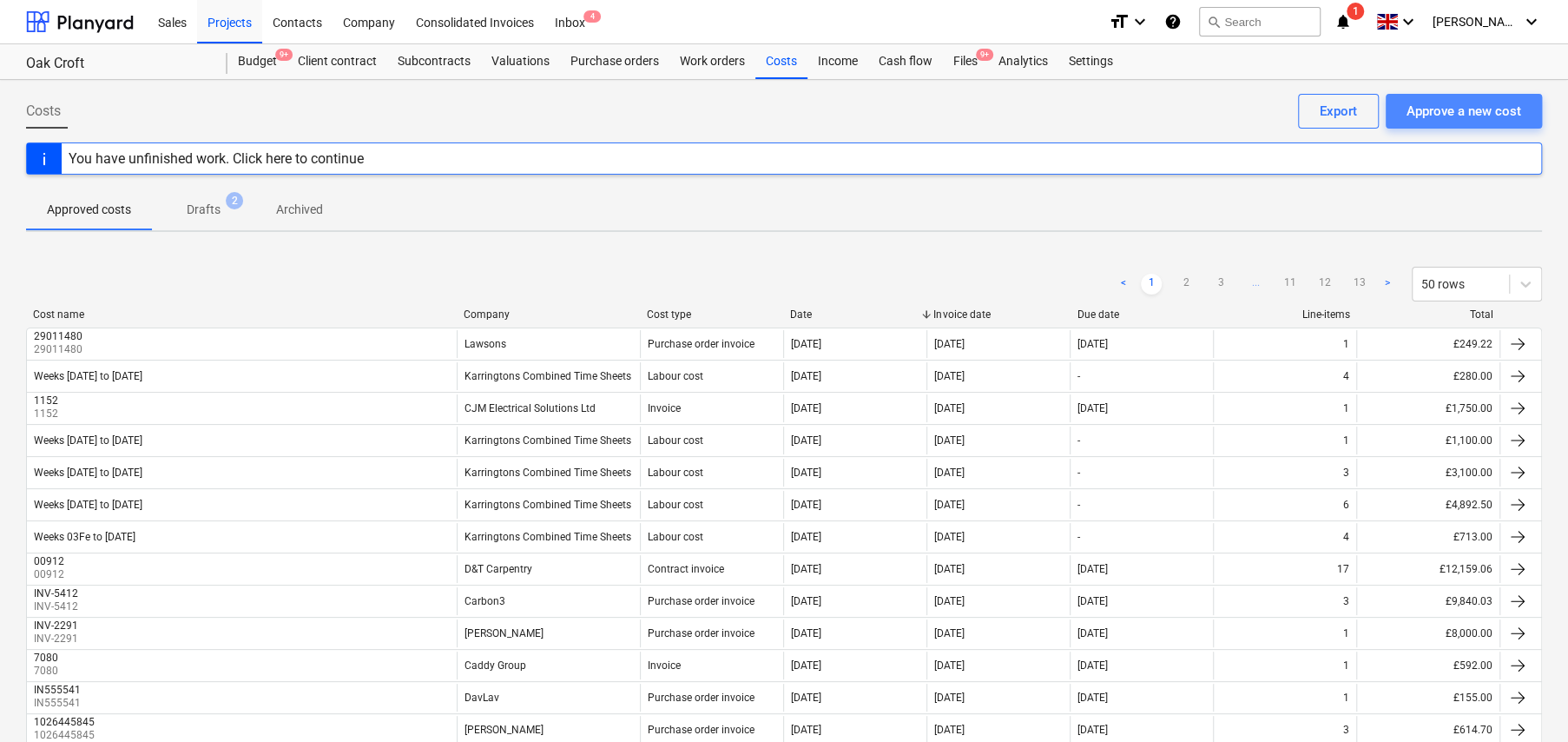
click at [1451, 113] on div "Approve a new cost" at bounding box center [1463, 112] width 114 height 23
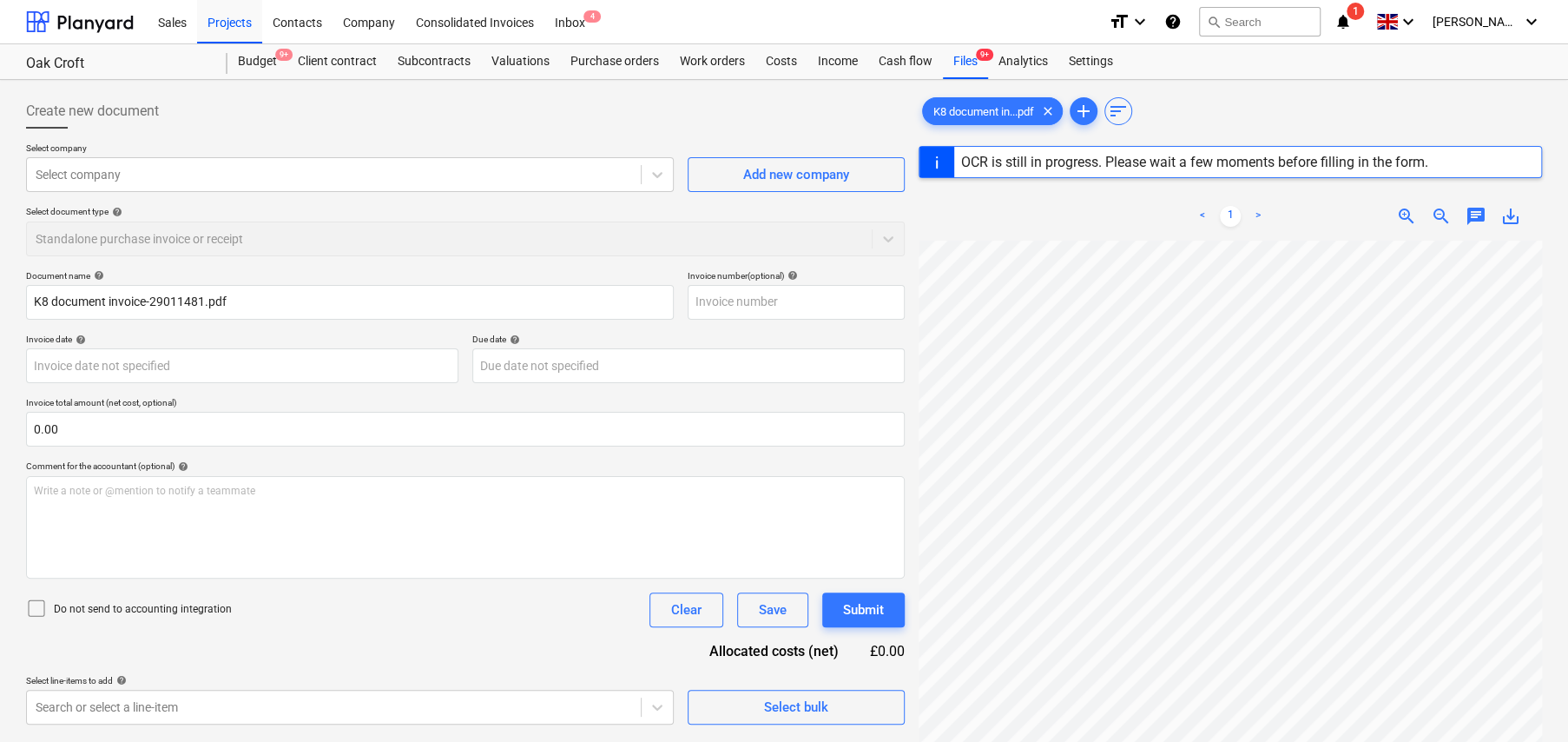
type input "36672"
type input "[DATE]"
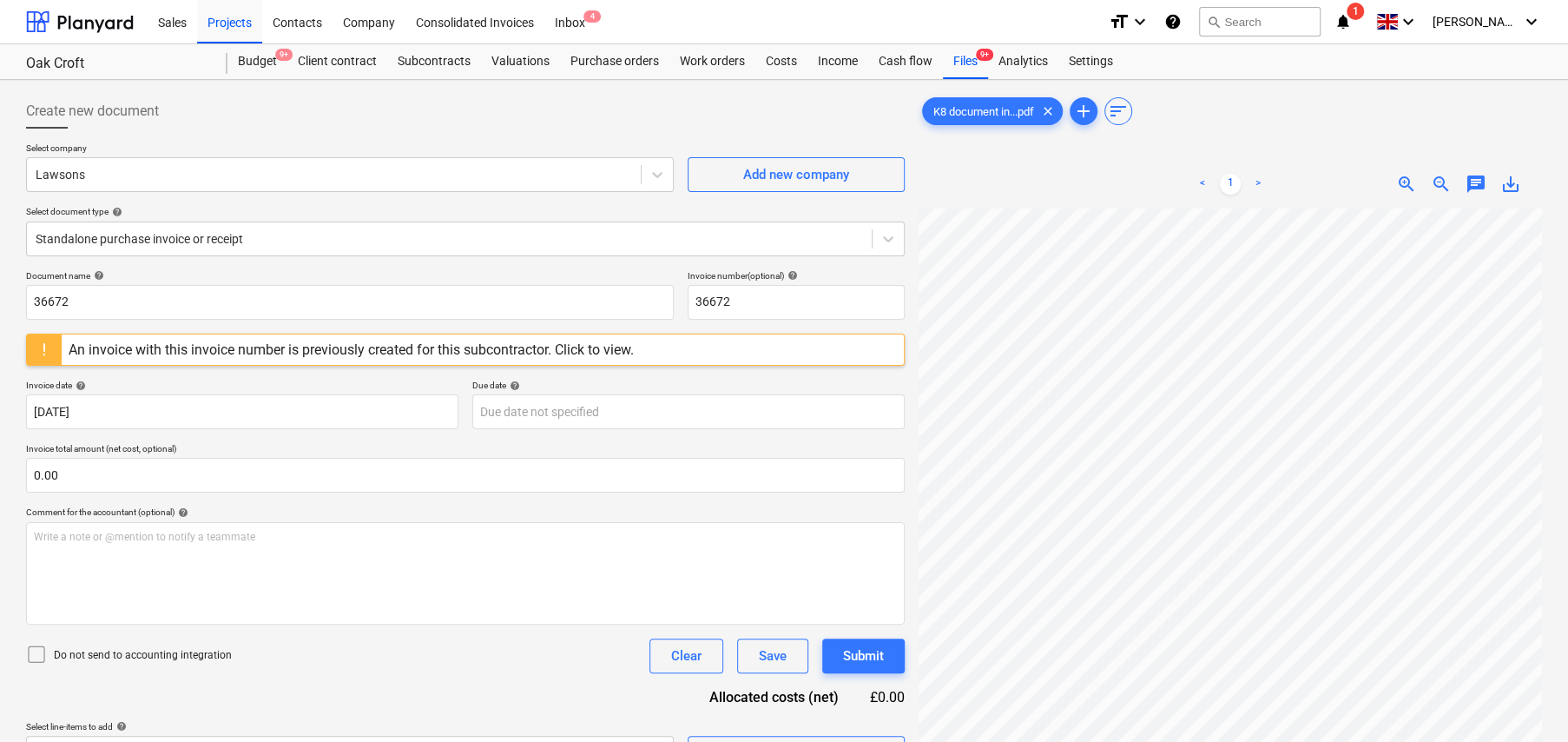
scroll to position [95, 31]
click at [197, 239] on div at bounding box center [450, 238] width 828 height 17
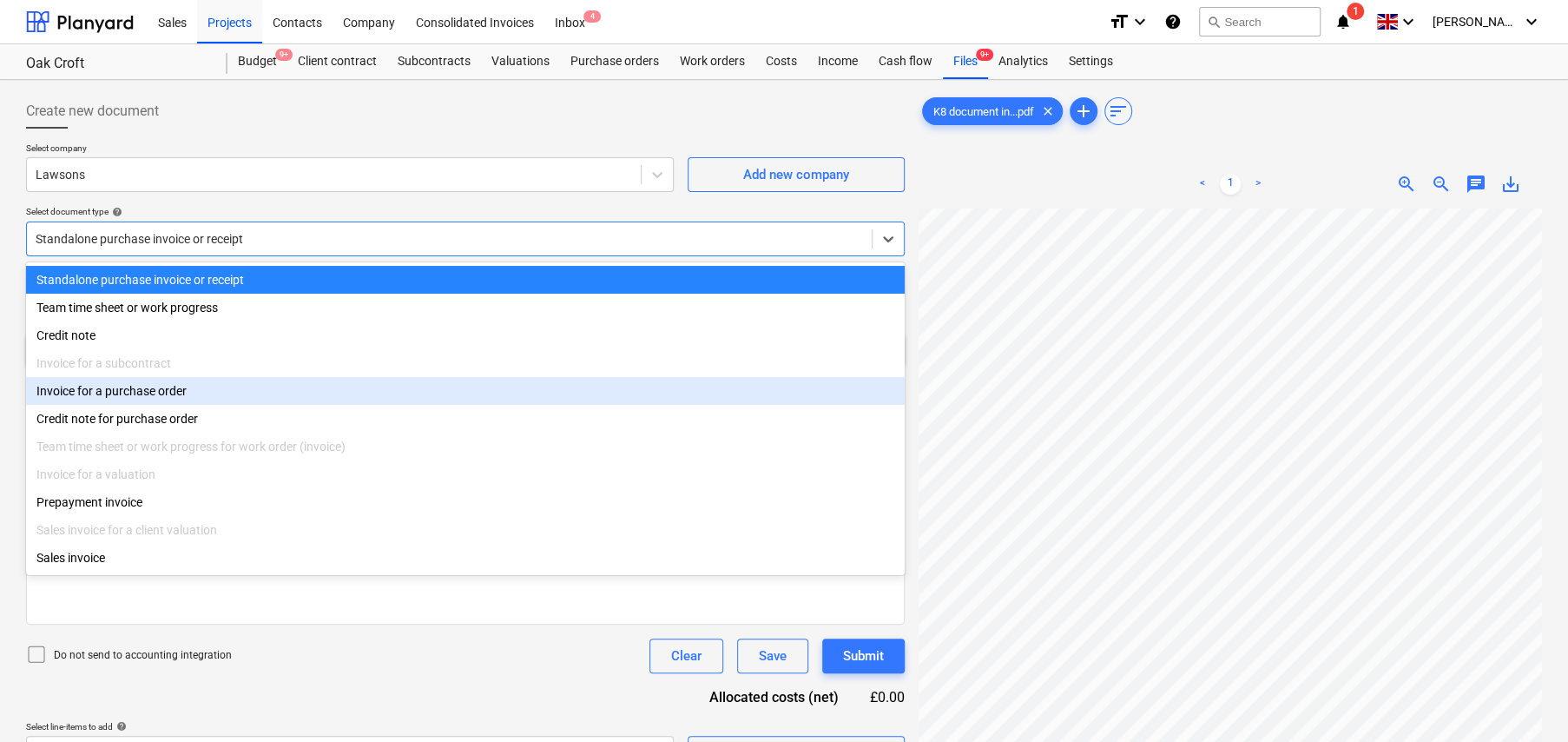
click at [84, 401] on div "Invoice for a purchase order" at bounding box center [466, 390] width 879 height 27
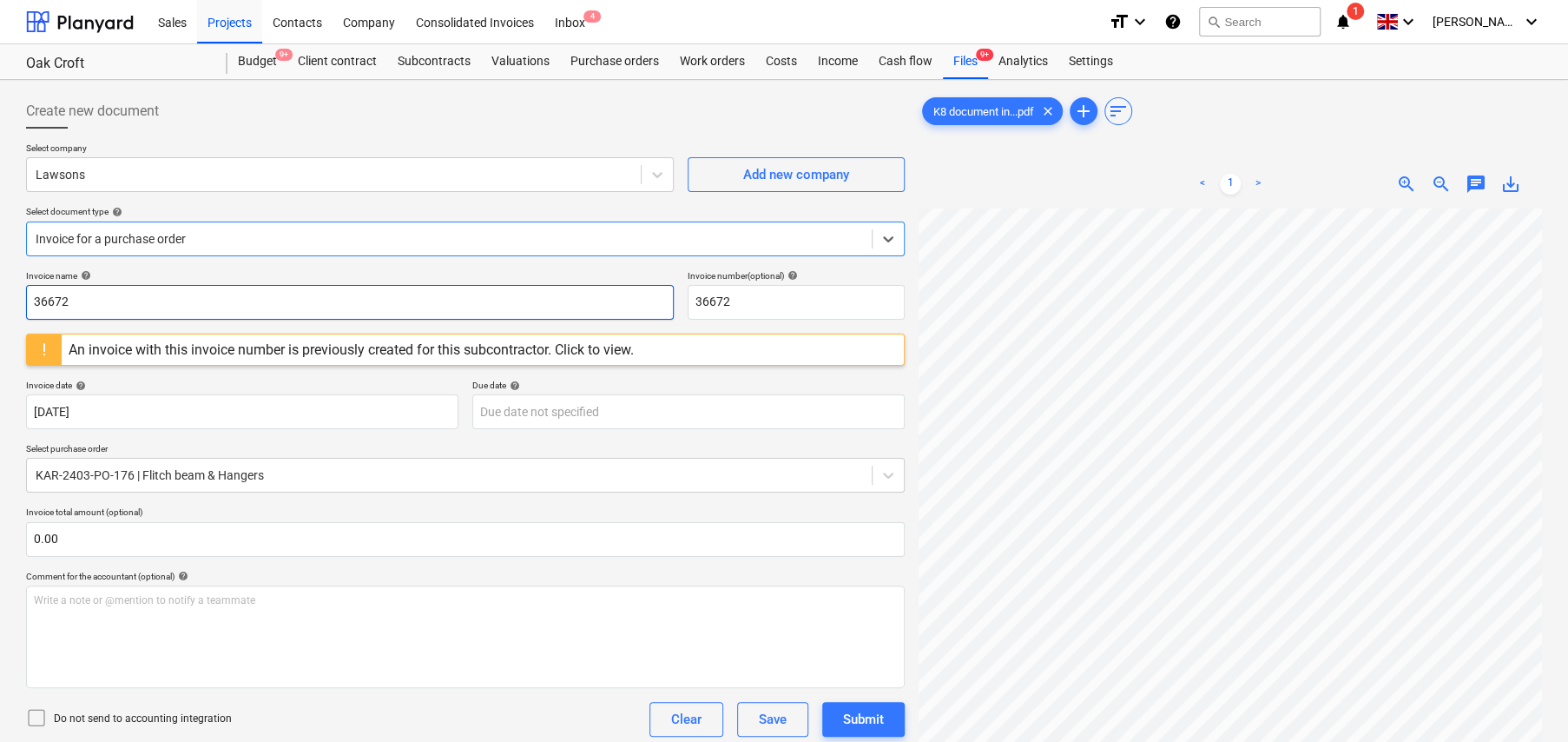
click at [46, 300] on input "36672" at bounding box center [350, 302] width 647 height 35
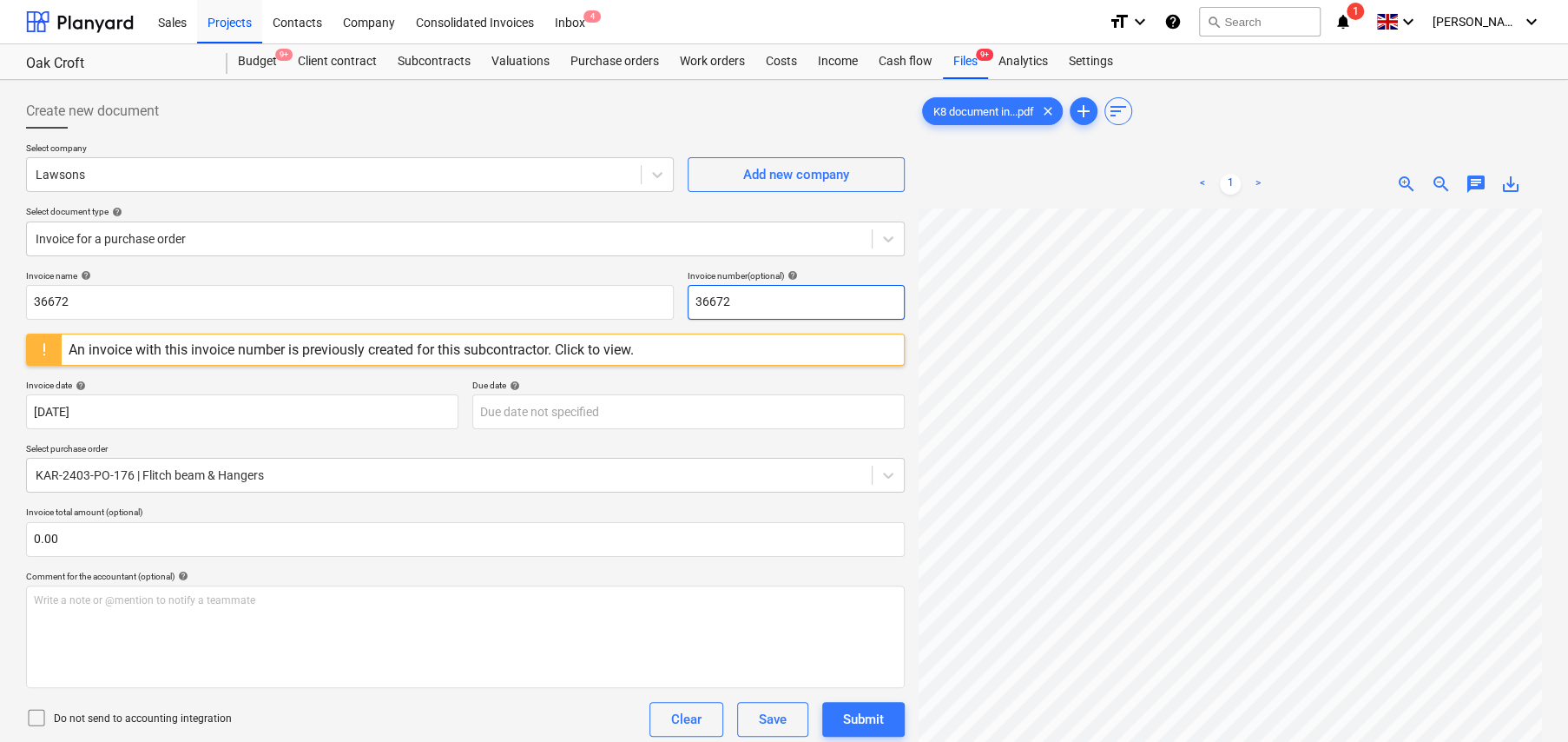
click at [712, 297] on input "36672" at bounding box center [797, 302] width 217 height 35
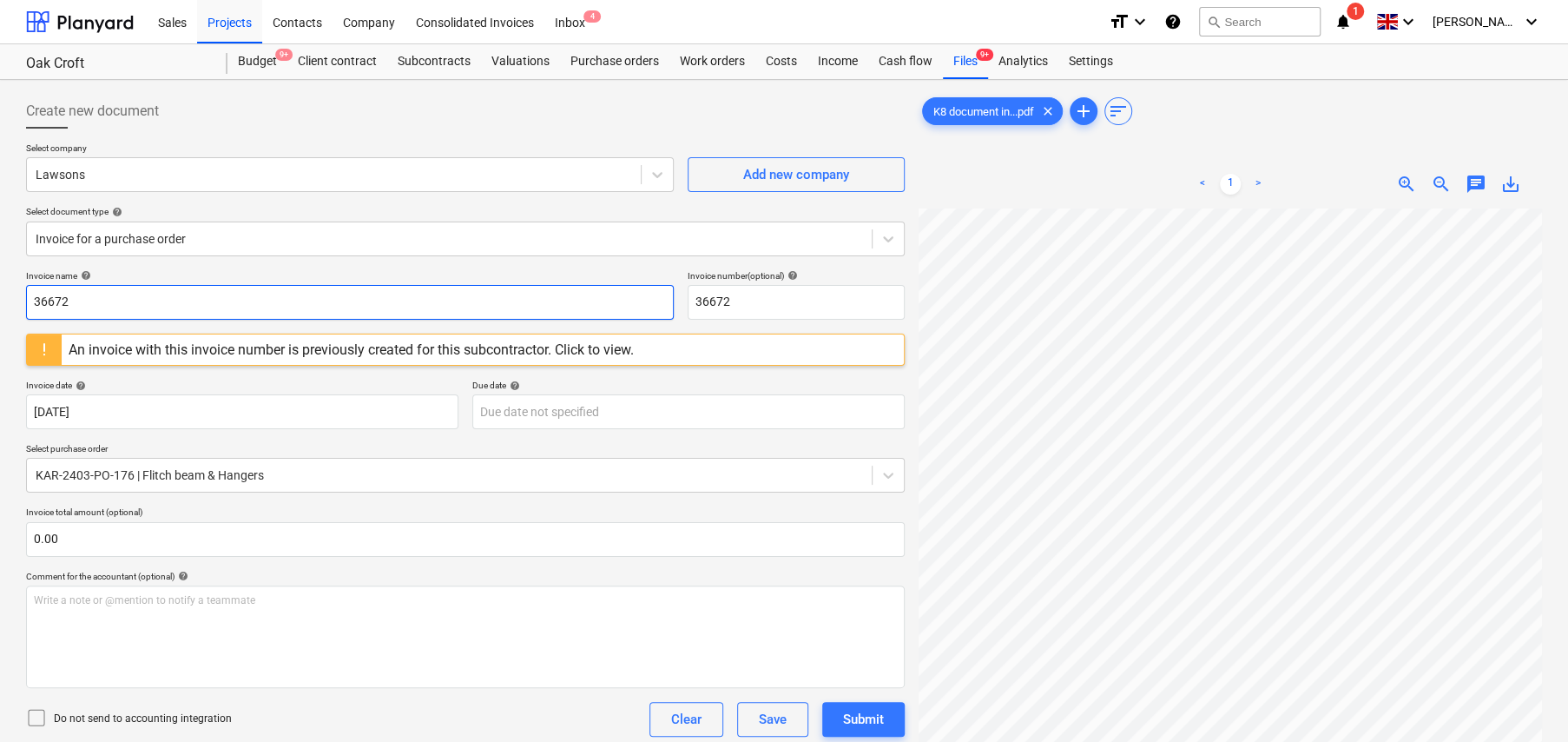
click at [51, 304] on input "36672" at bounding box center [350, 302] width 647 height 35
type input "29011481"
paste input "29011481"
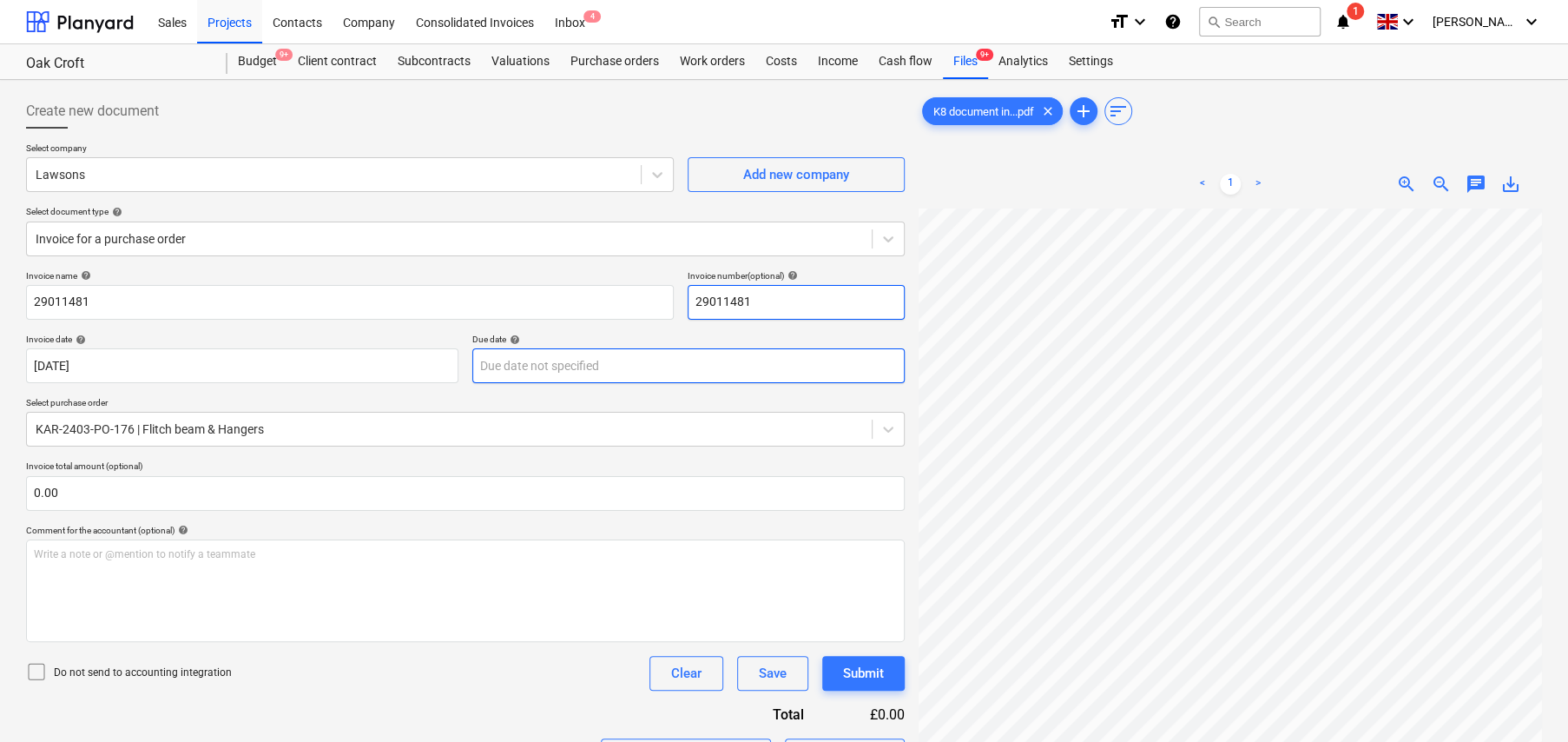
type input "29011481"
click at [543, 367] on body "Sales Projects Contacts Company Consolidated Invoices Inbox 4 format_size keybo…" at bounding box center [784, 371] width 1568 height 742
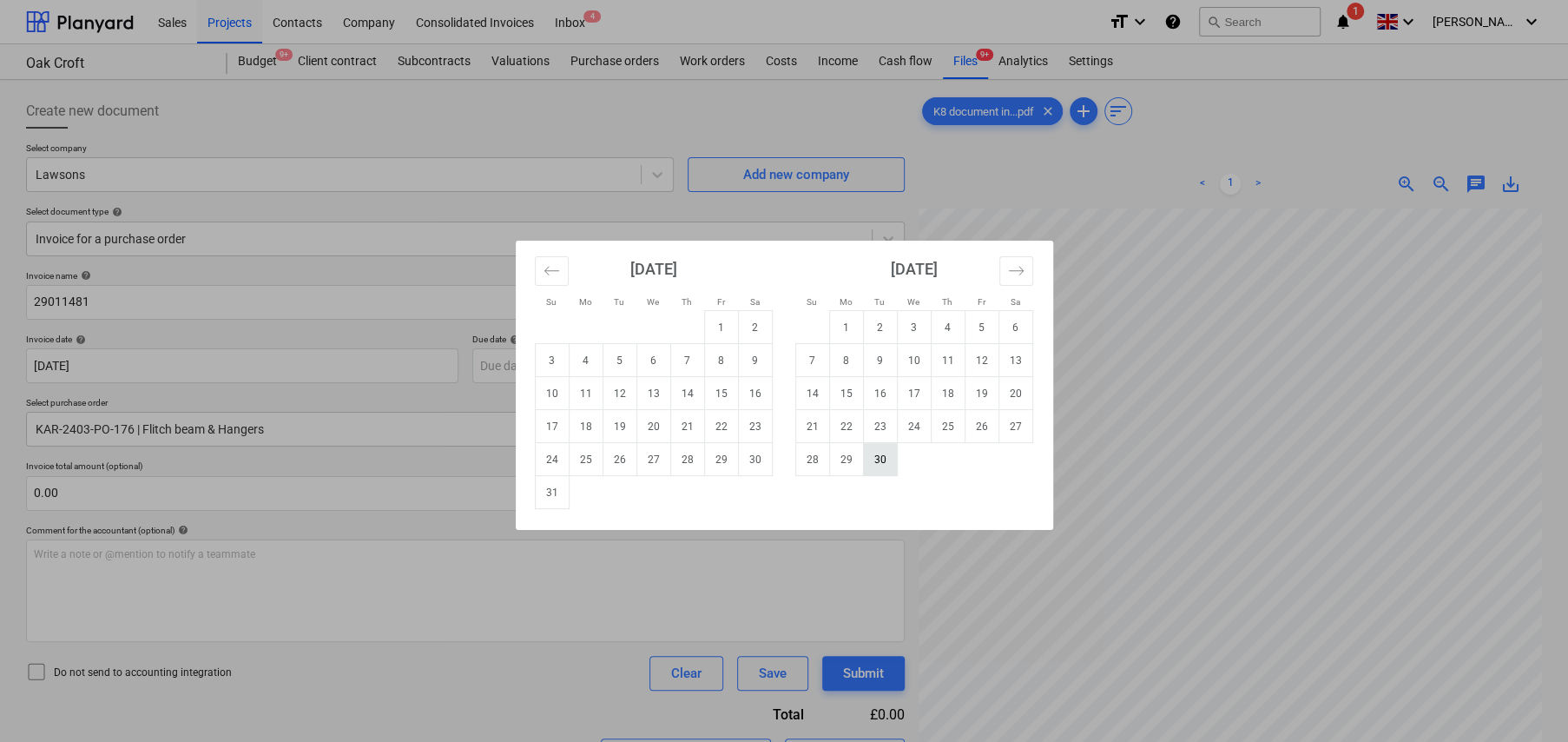
click at [883, 461] on td "30" at bounding box center [880, 459] width 34 height 33
type input "[DATE]"
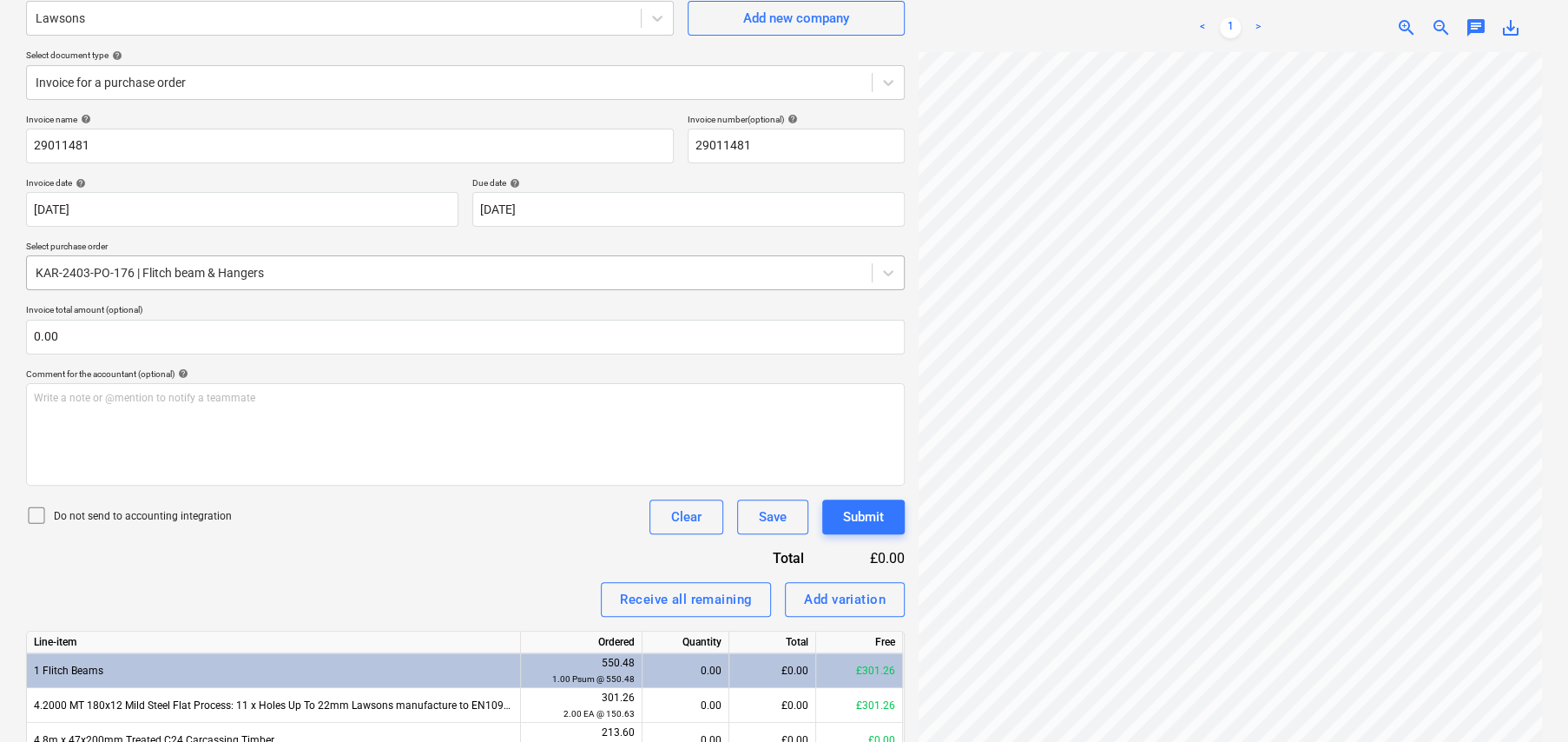
scroll to position [174, 0]
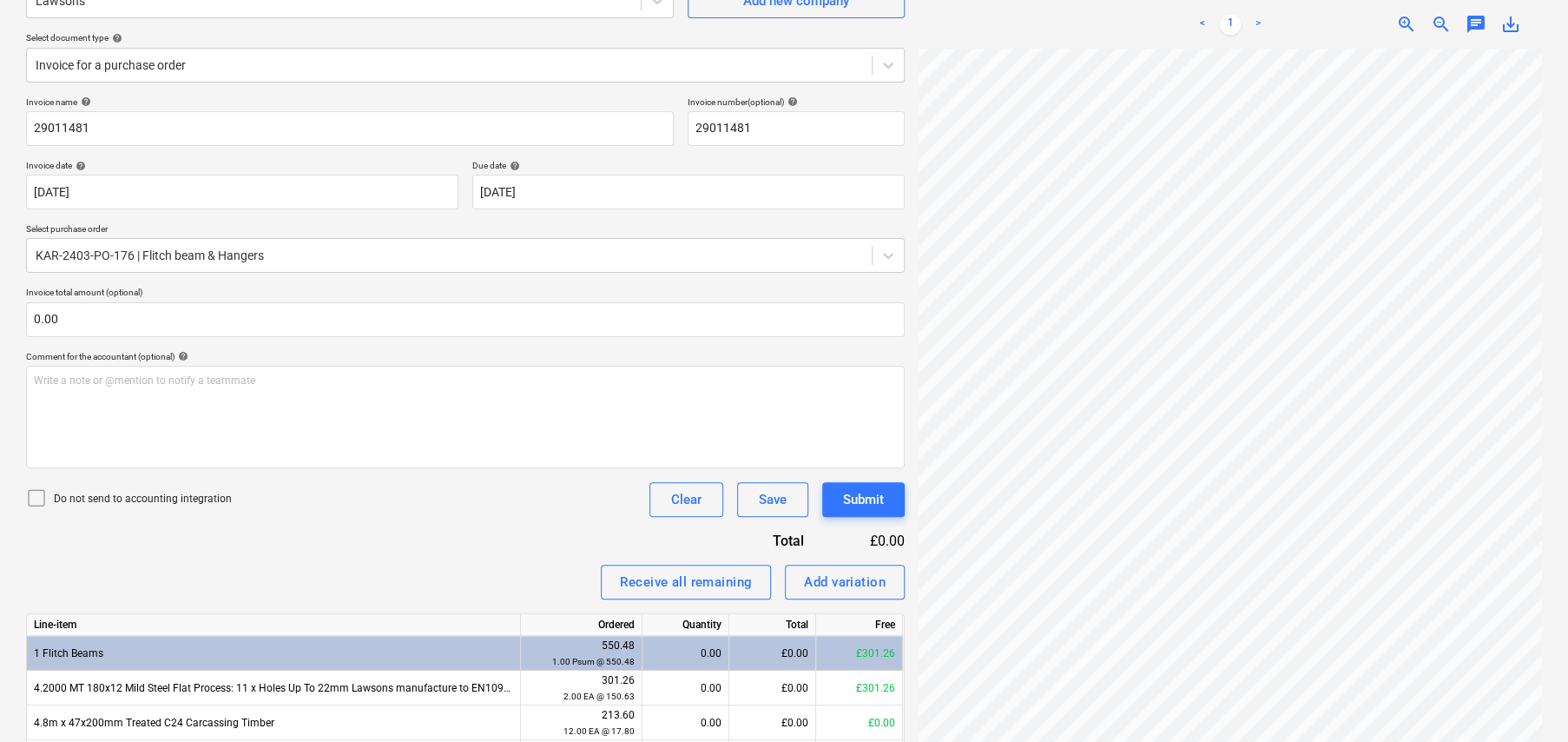
click at [36, 500] on icon at bounding box center [37, 497] width 21 height 21
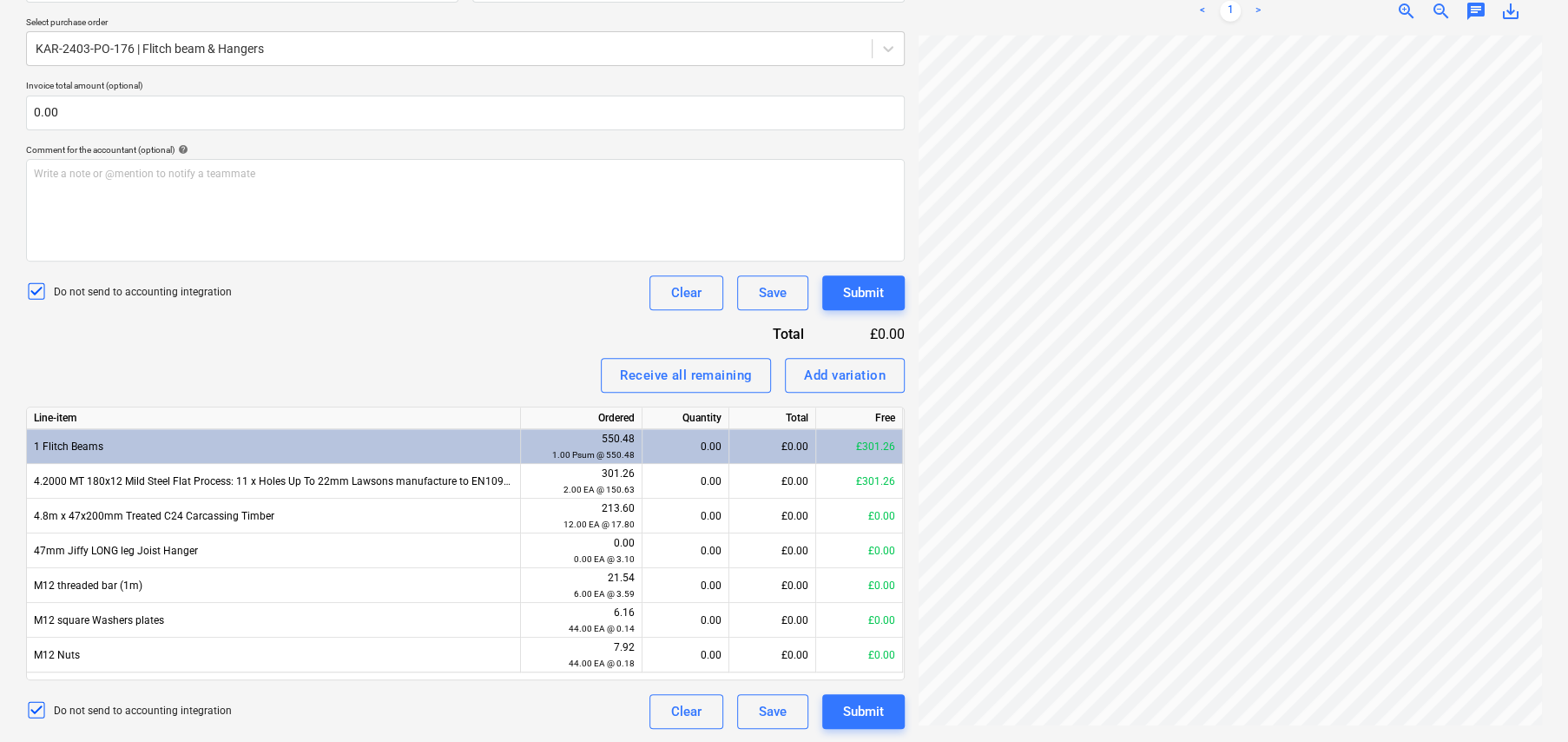
scroll to position [232, 31]
click at [665, 376] on div "Receive all remaining" at bounding box center [686, 375] width 132 height 23
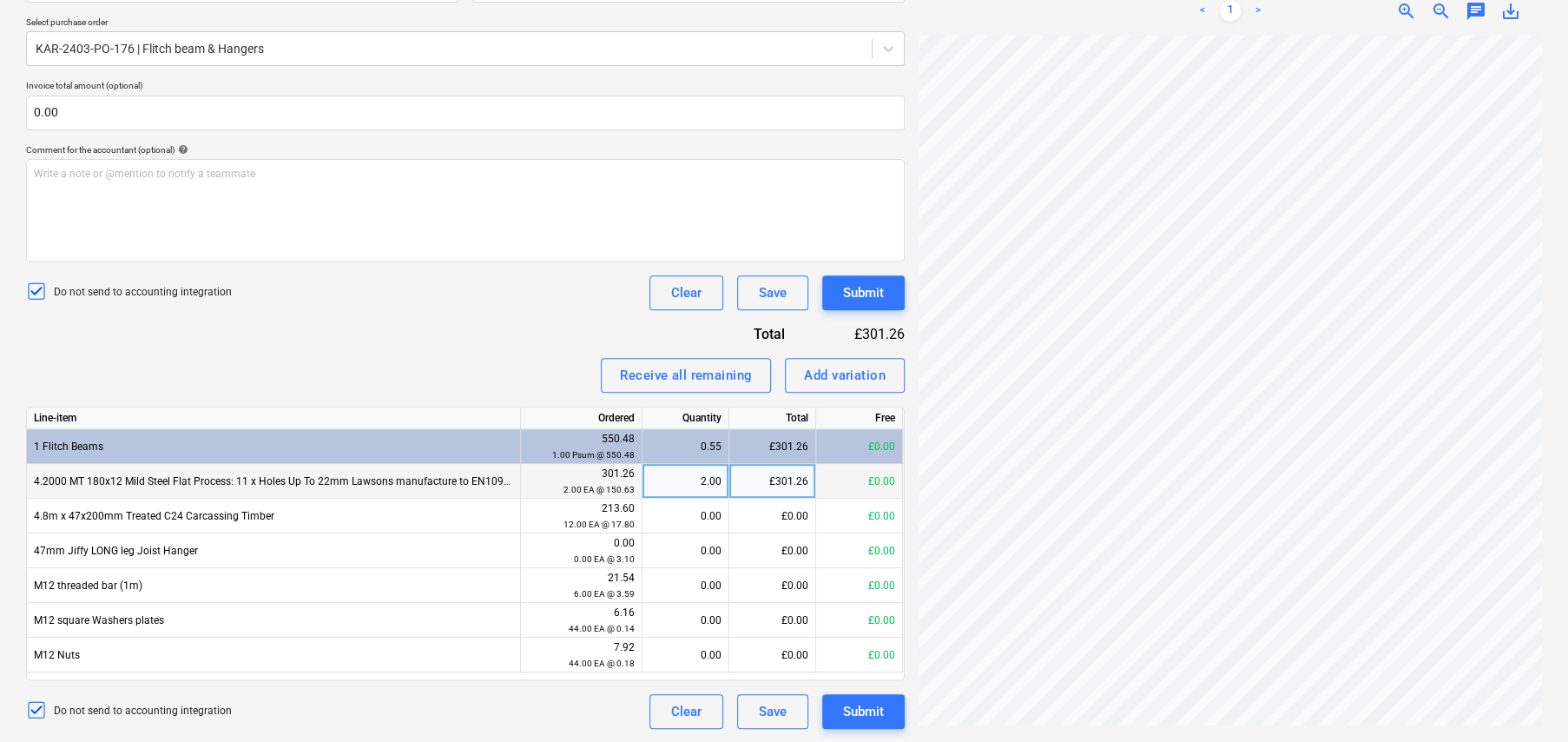
click at [715, 486] on div "2.00" at bounding box center [685, 481] width 72 height 35
type input "1"
click at [799, 475] on div "£150.63" at bounding box center [773, 481] width 87 height 35
type input "100"
click at [709, 471] on div "0.66" at bounding box center [685, 481] width 72 height 35
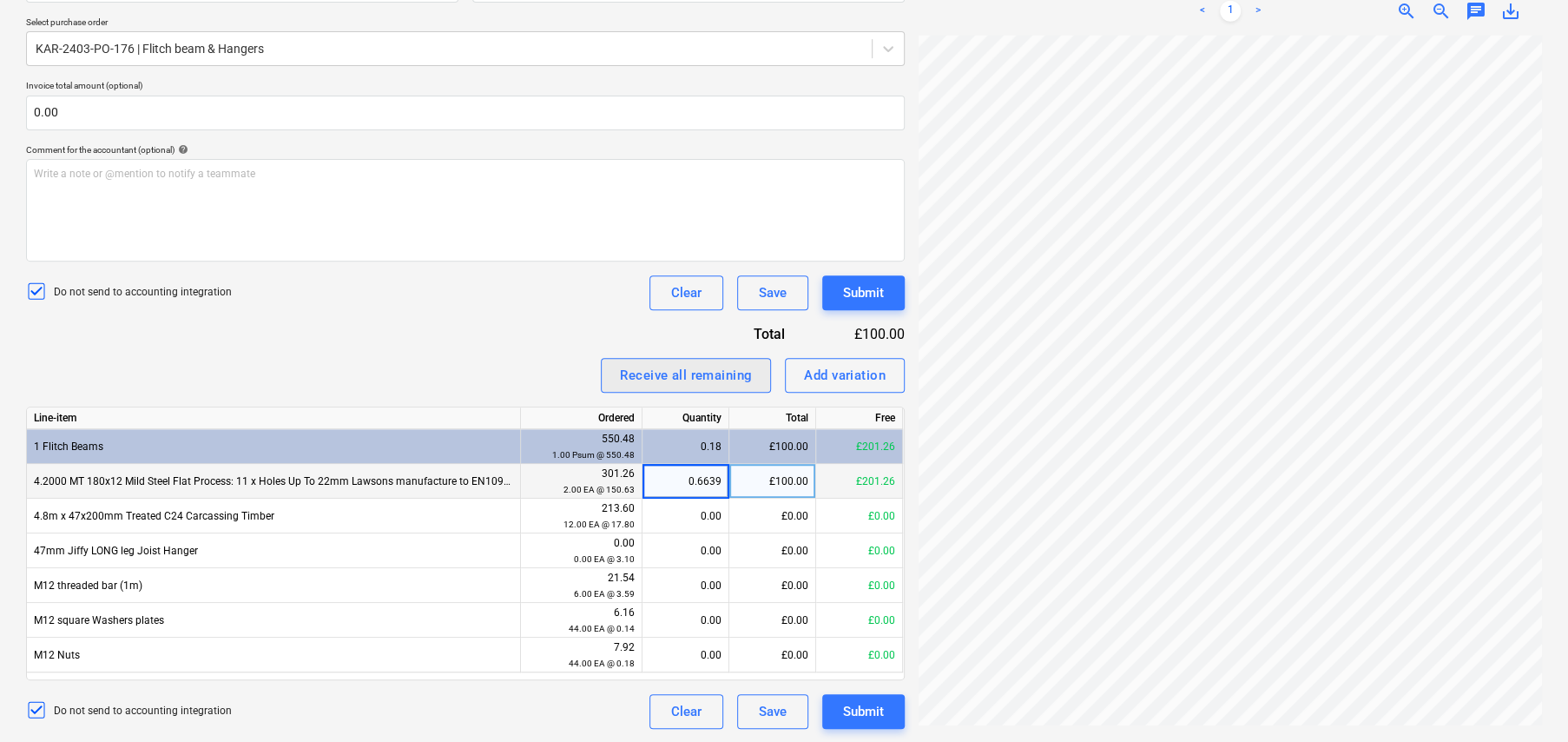
click at [656, 372] on div "Receive all remaining" at bounding box center [686, 375] width 132 height 23
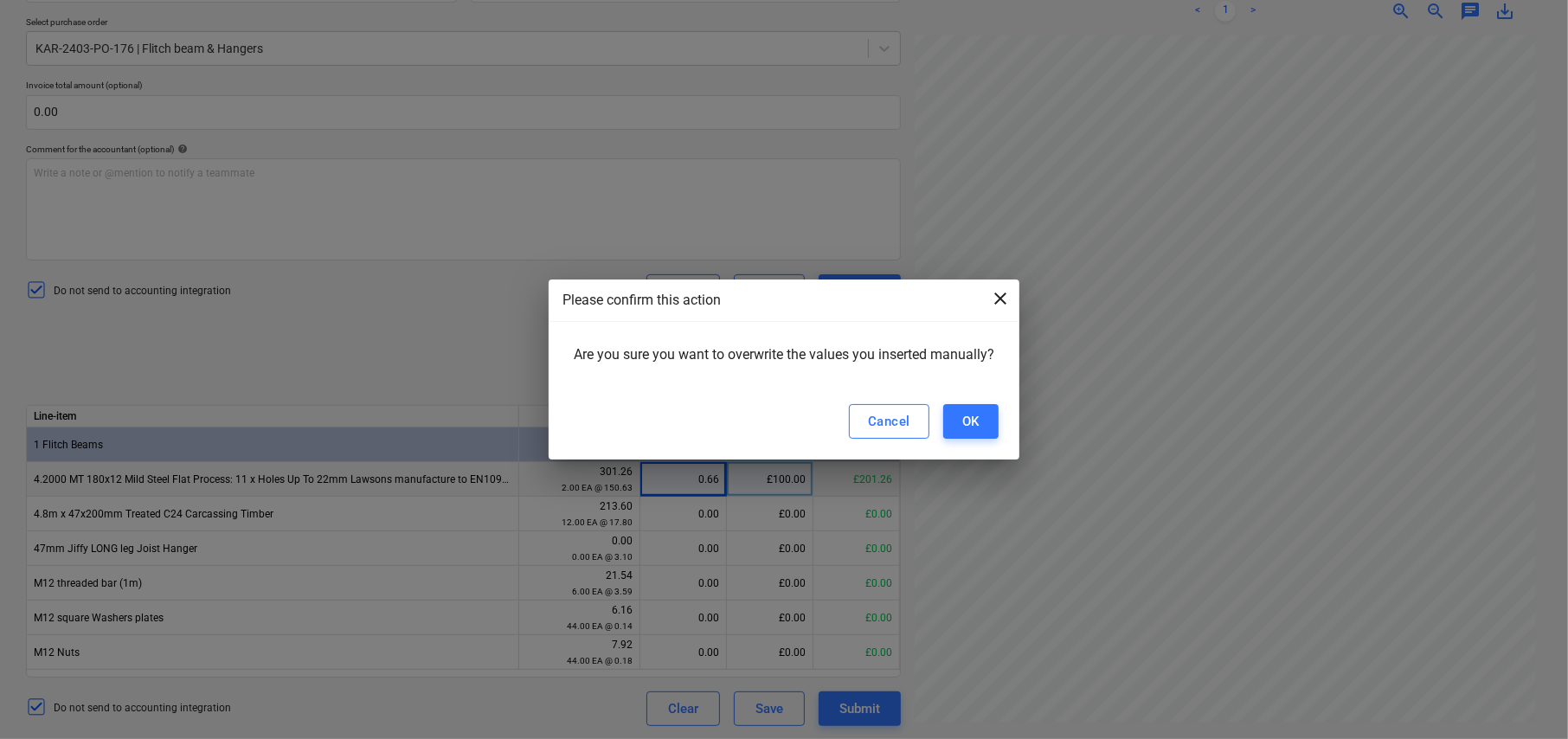
click at [1002, 300] on span "close" at bounding box center [1000, 298] width 21 height 21
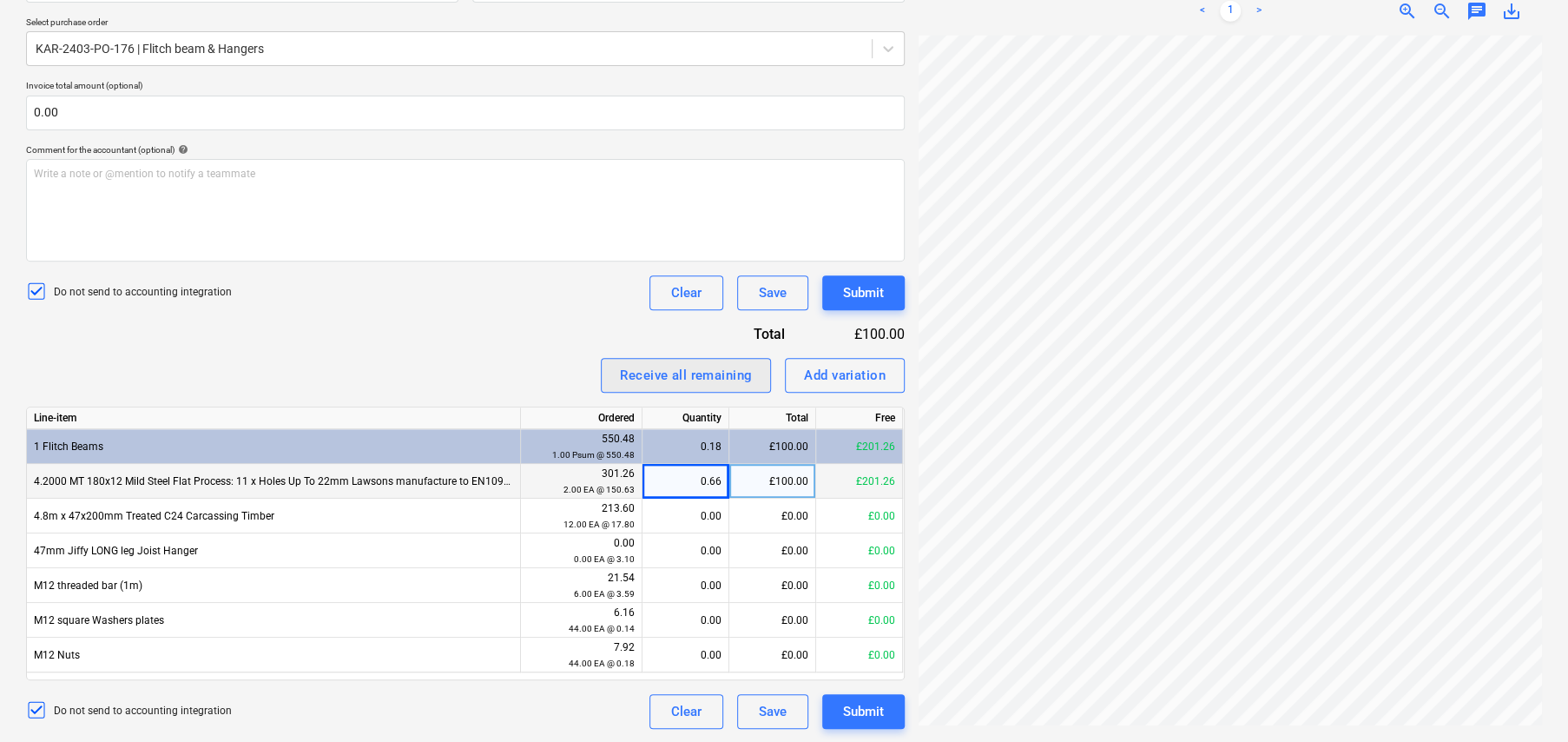
click at [662, 387] on button "Receive all remaining" at bounding box center [686, 375] width 170 height 35
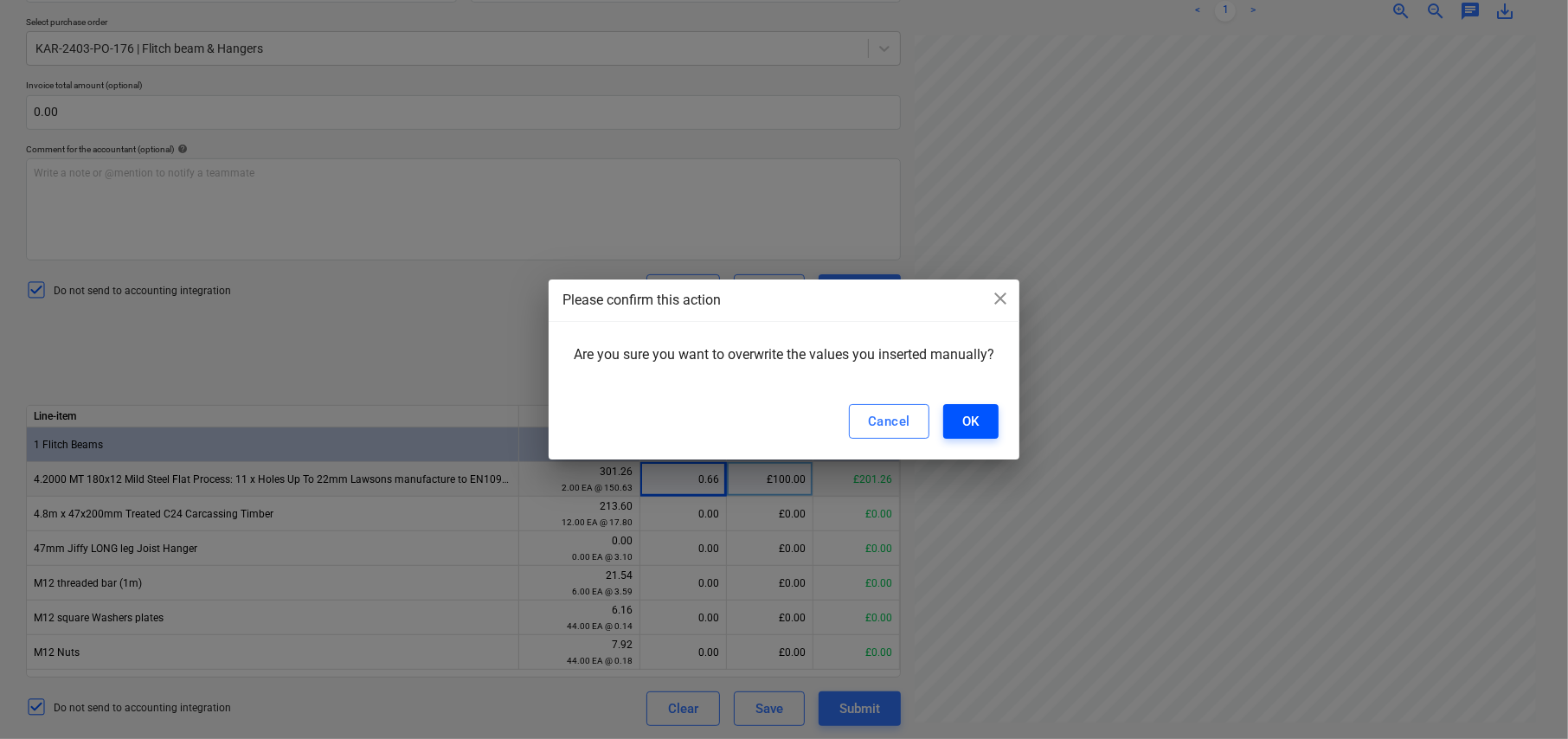
click at [975, 429] on div "OK" at bounding box center [971, 421] width 17 height 23
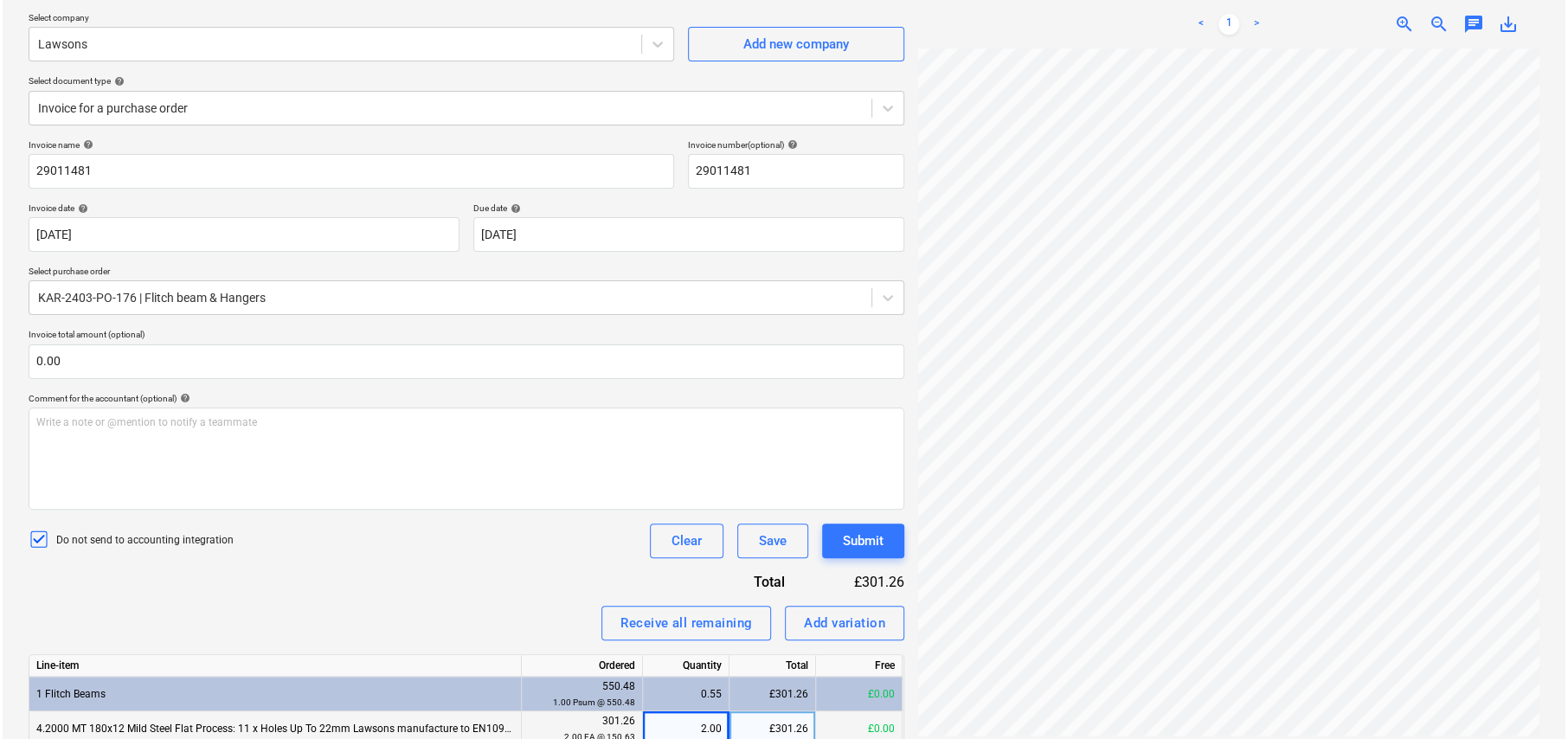
scroll to position [378, 0]
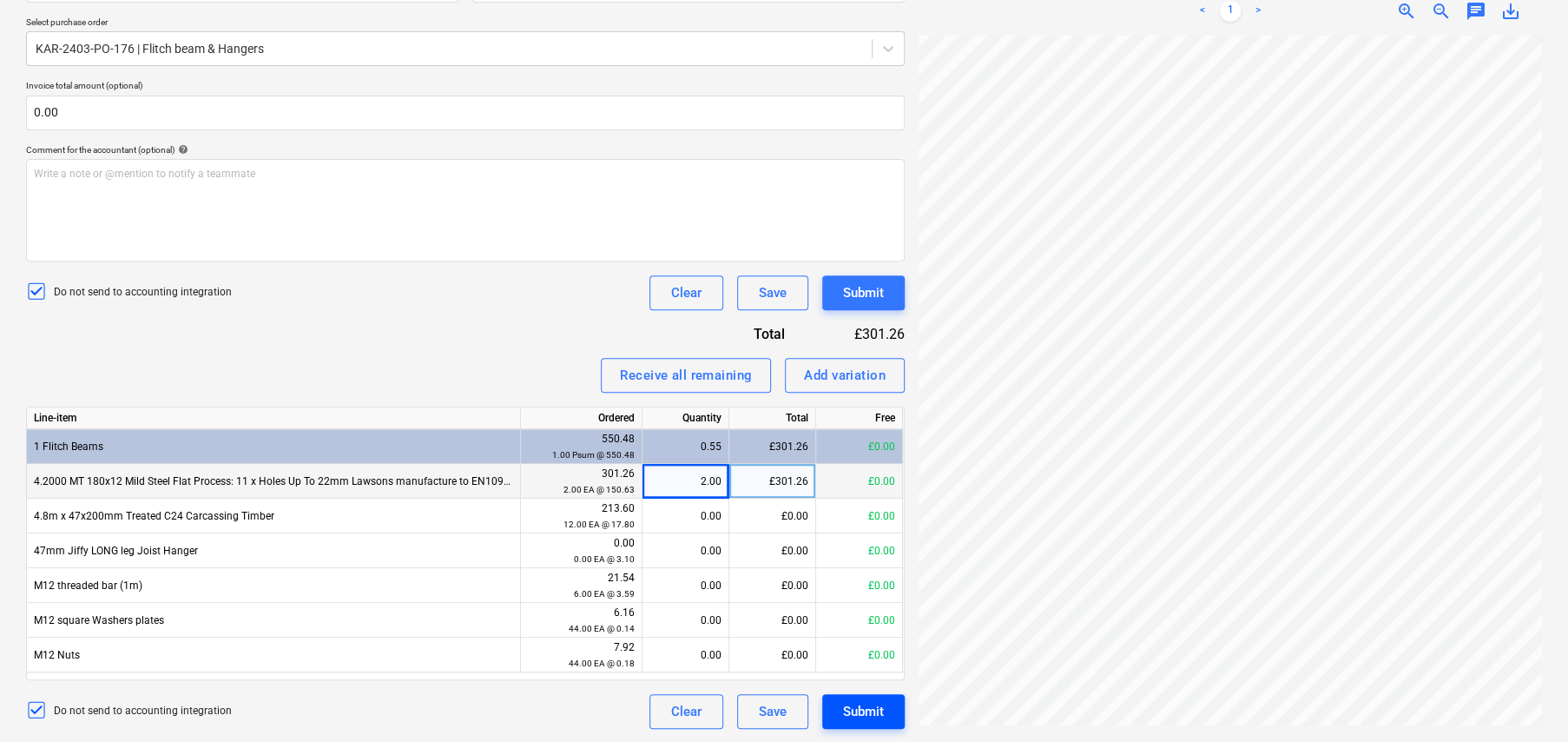
click at [877, 714] on div "Submit" at bounding box center [863, 712] width 41 height 23
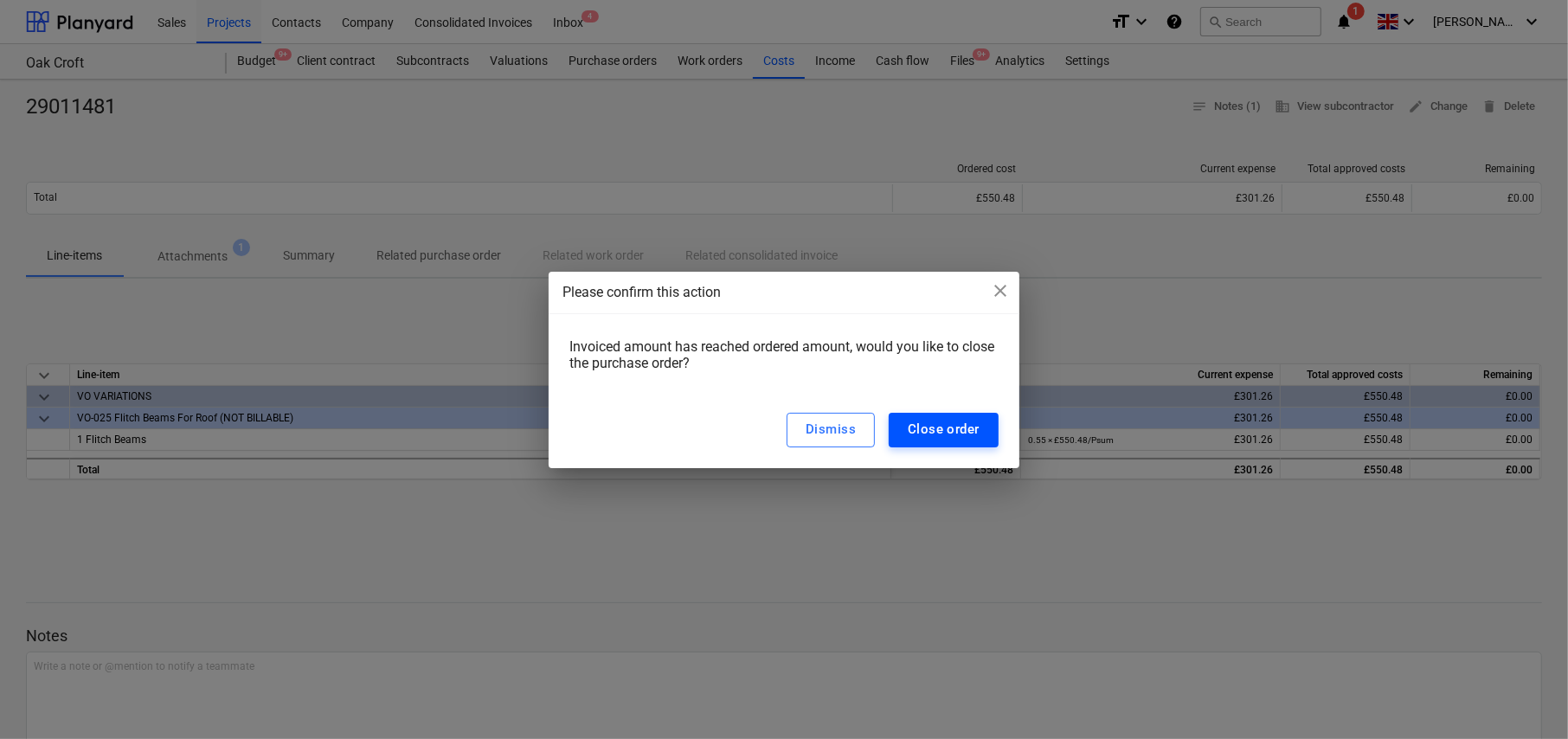
click at [947, 436] on div "Close order" at bounding box center [944, 429] width 72 height 23
